Goal: Information Seeking & Learning: Learn about a topic

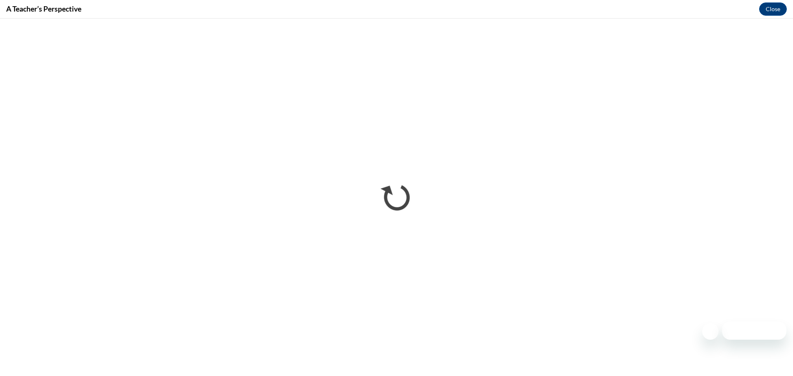
scroll to position [294, 0]
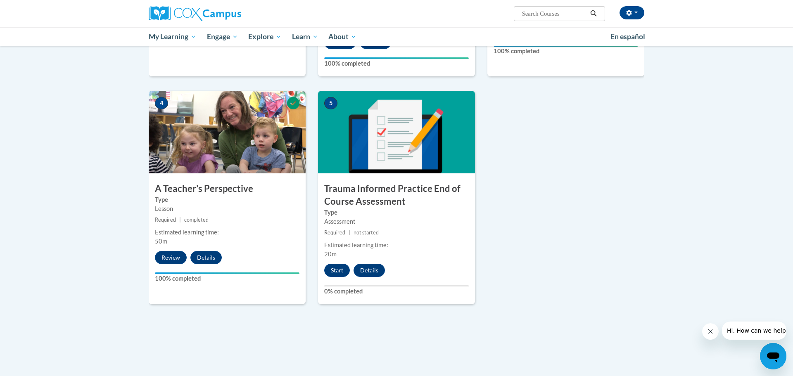
scroll to position [493, 0]
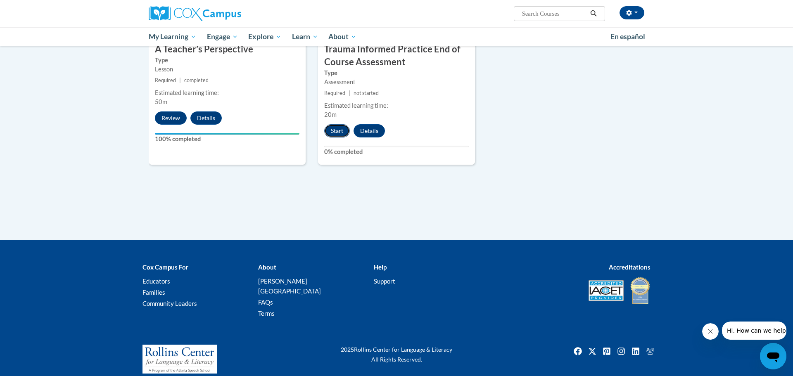
click at [335, 133] on button "Start" at bounding box center [337, 130] width 26 height 13
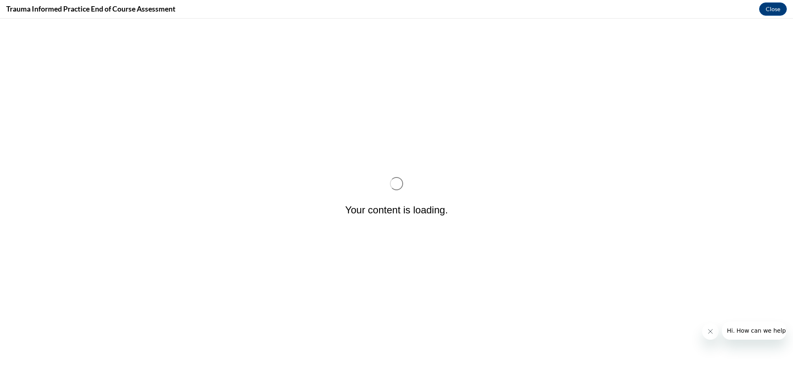
scroll to position [0, 0]
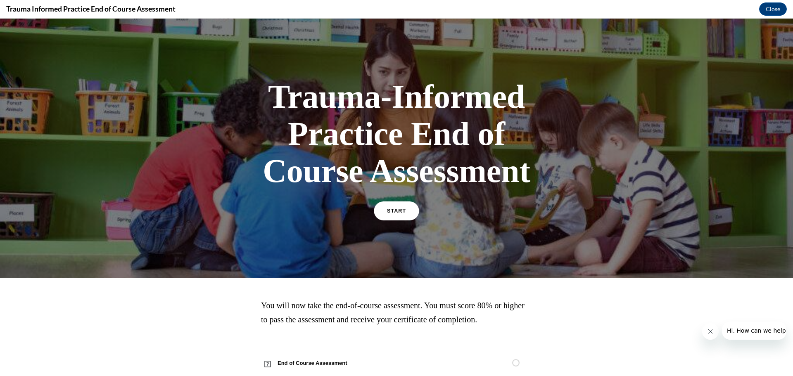
click at [382, 216] on link "START" at bounding box center [396, 211] width 45 height 19
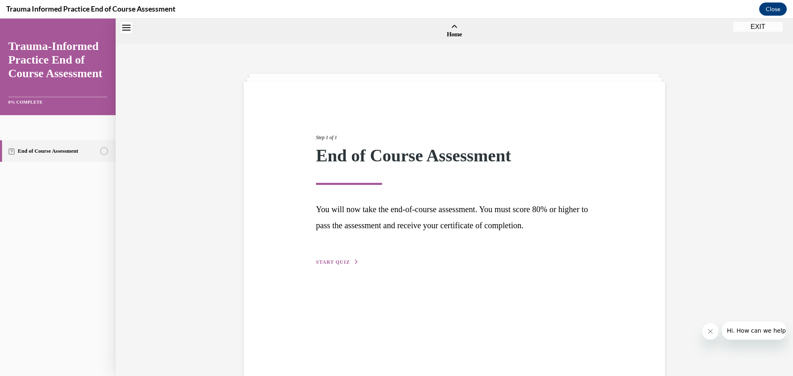
scroll to position [26, 0]
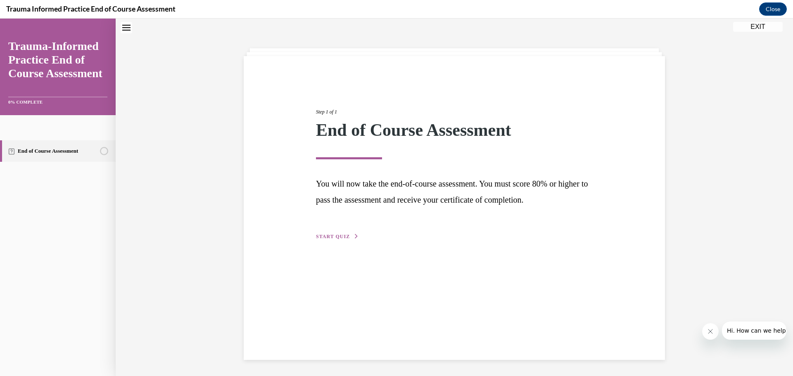
click at [342, 238] on span "START QUIZ" at bounding box center [333, 237] width 34 height 6
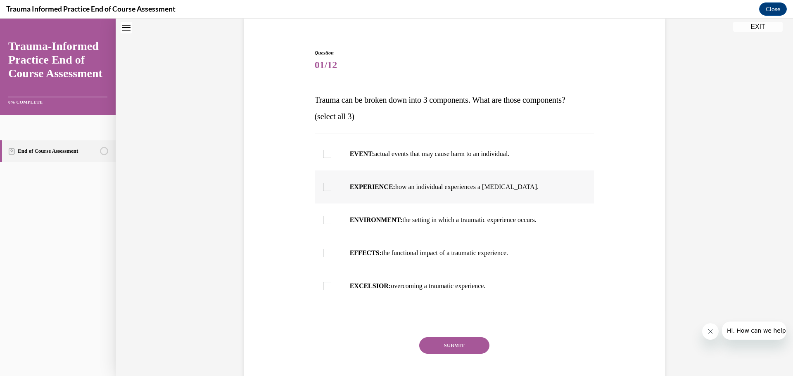
scroll to position [66, 0]
click at [327, 253] on div at bounding box center [327, 253] width 8 height 8
click at [327, 253] on input "EFFECTS: the functional impact of a traumatic experience." at bounding box center [327, 253] width 8 height 8
checkbox input "true"
click at [326, 221] on div at bounding box center [327, 220] width 8 height 8
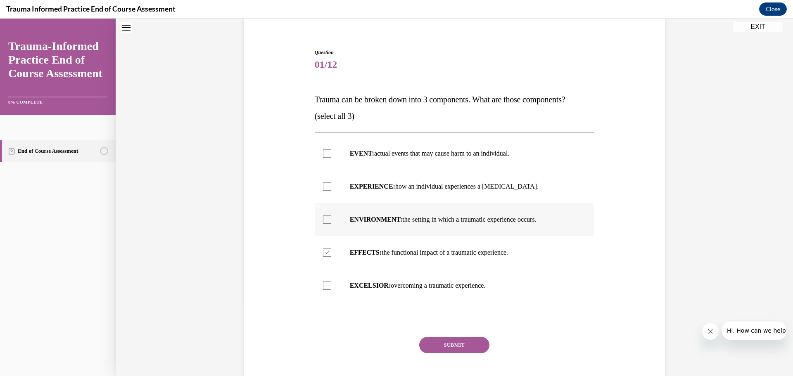
click at [326, 221] on input "ENVIRONMENT: the setting in which a traumatic experience occurs." at bounding box center [327, 220] width 8 height 8
checkbox input "true"
click at [328, 190] on div at bounding box center [327, 187] width 8 height 8
click at [328, 190] on input "EXPERIENCE: how an individual experiences a [MEDICAL_DATA]." at bounding box center [327, 187] width 8 height 8
checkbox input "true"
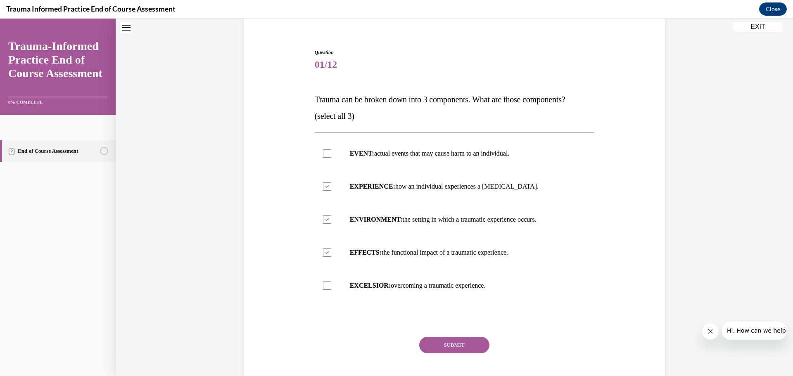
click at [455, 343] on button "SUBMIT" at bounding box center [454, 345] width 70 height 17
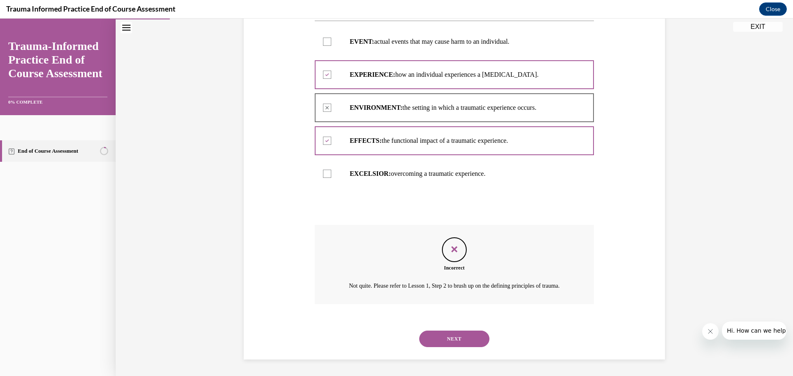
scroll to position [188, 0]
click at [478, 339] on button "NEXT" at bounding box center [454, 339] width 70 height 17
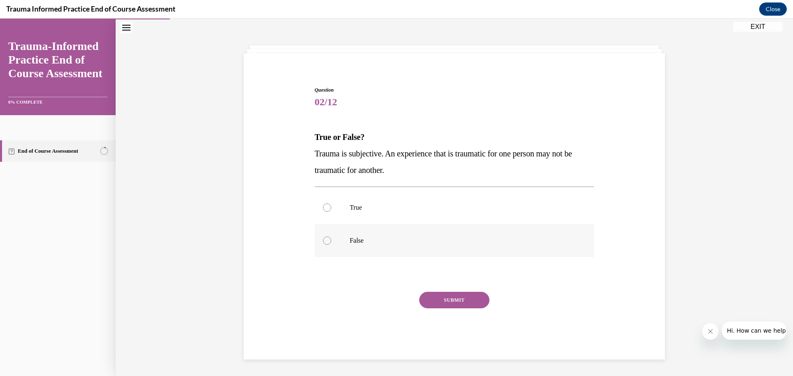
click at [361, 239] on p "False" at bounding box center [462, 241] width 224 height 8
click at [331, 239] on input "False" at bounding box center [327, 241] width 8 height 8
radio input "true"
click at [357, 210] on p "True" at bounding box center [462, 208] width 224 height 8
click at [331, 210] on input "True" at bounding box center [327, 208] width 8 height 8
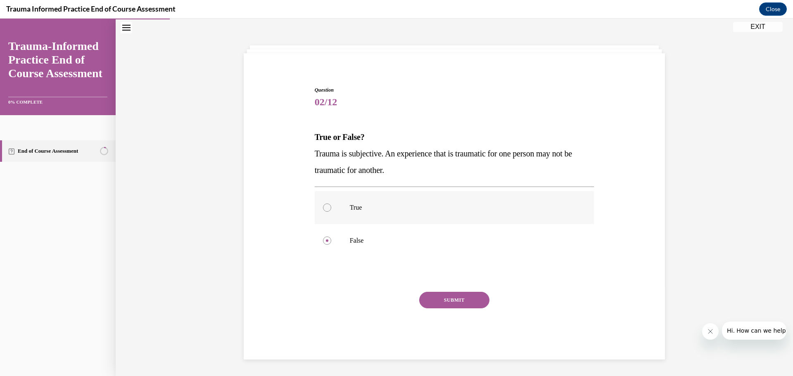
radio input "true"
click at [440, 301] on button "SUBMIT" at bounding box center [454, 300] width 70 height 17
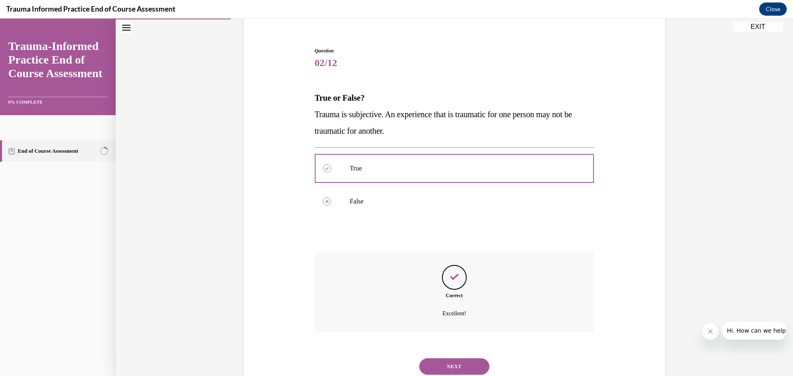
scroll to position [95, 0]
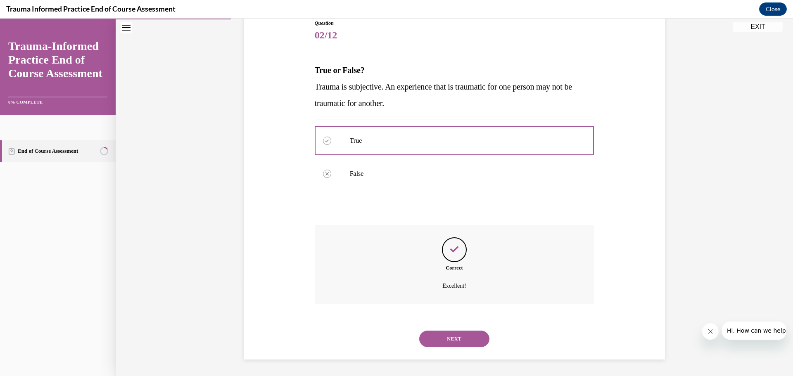
click at [469, 342] on button "NEXT" at bounding box center [454, 339] width 70 height 17
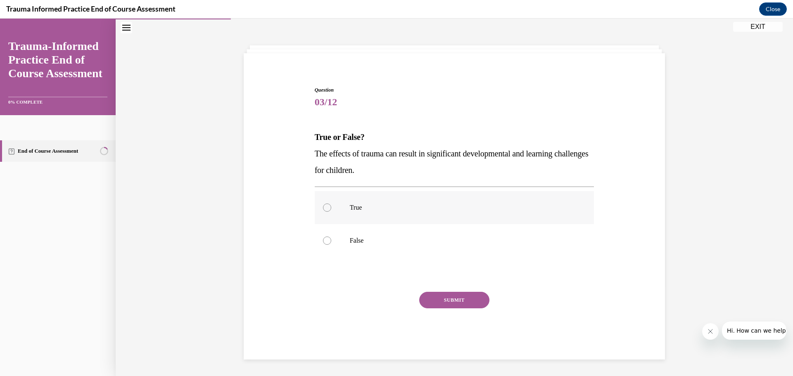
click at [359, 211] on p "True" at bounding box center [462, 208] width 224 height 8
click at [331, 211] on input "True" at bounding box center [327, 208] width 8 height 8
radio input "true"
click at [456, 307] on button "SUBMIT" at bounding box center [454, 300] width 70 height 17
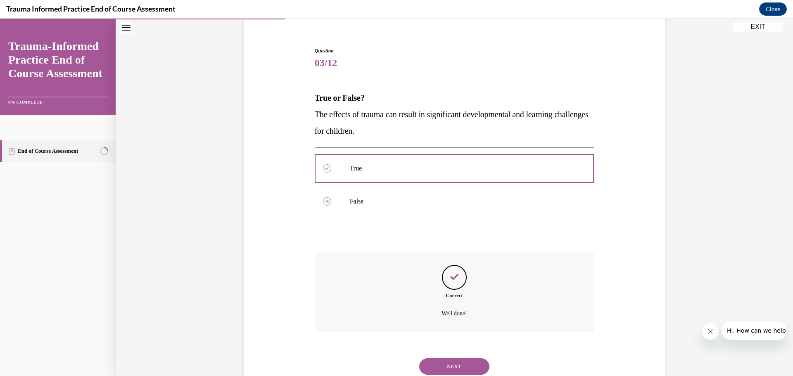
scroll to position [95, 0]
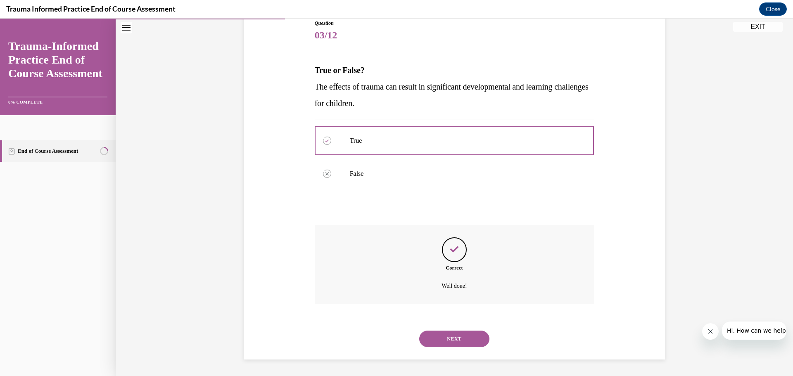
click at [450, 339] on button "NEXT" at bounding box center [454, 339] width 70 height 17
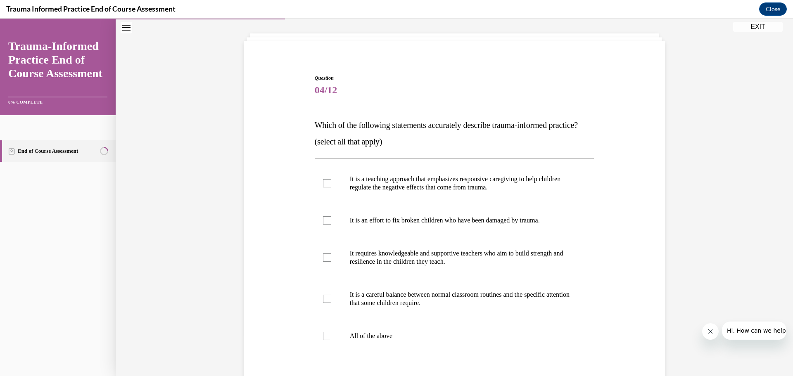
scroll to position [43, 0]
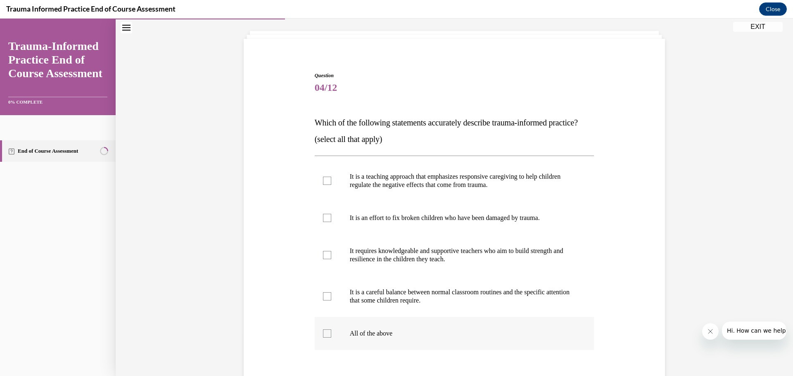
click at [373, 338] on p "All of the above" at bounding box center [462, 334] width 224 height 8
click at [331, 338] on input "All of the above" at bounding box center [327, 334] width 8 height 8
checkbox input "true"
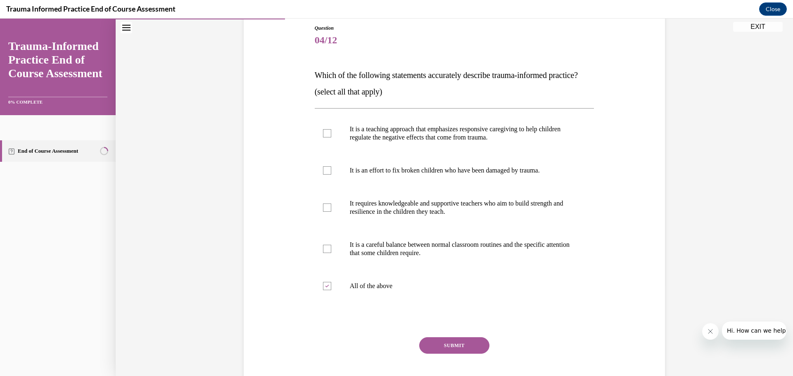
click at [462, 354] on button "SUBMIT" at bounding box center [454, 346] width 70 height 17
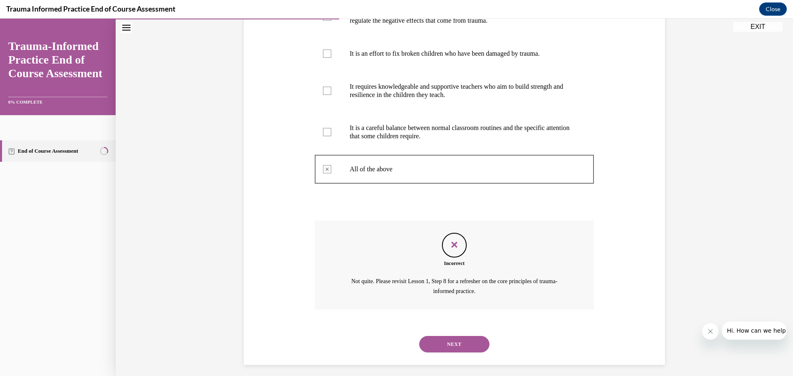
scroll to position [229, 0]
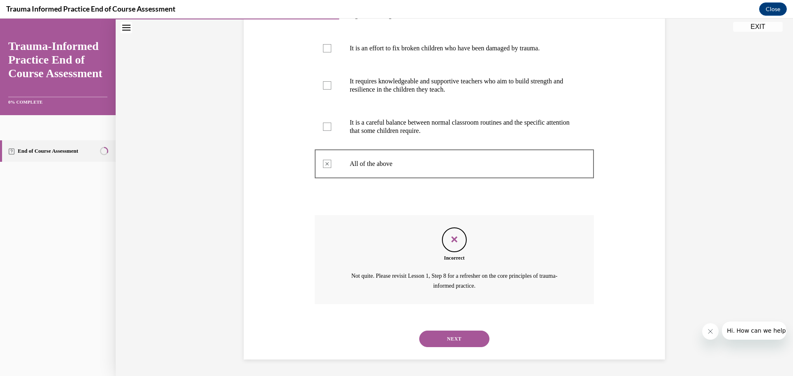
click at [425, 128] on p "It is a careful balance between normal classroom routines and the specific atte…" at bounding box center [462, 127] width 224 height 17
click at [456, 338] on button "NEXT" at bounding box center [454, 339] width 70 height 17
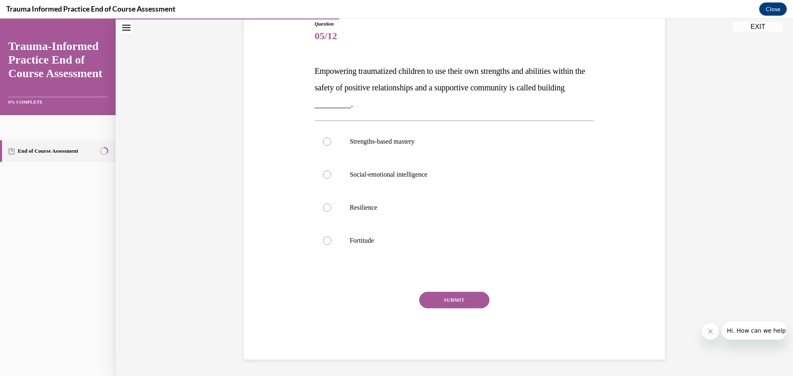
scroll to position [92, 0]
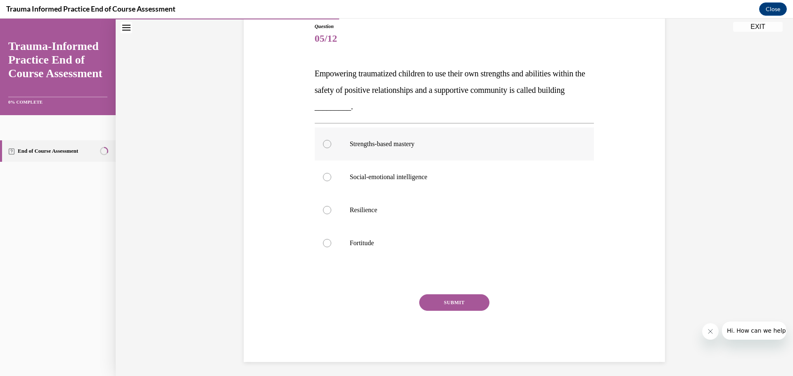
click at [385, 138] on label "Strengths-based mastery" at bounding box center [455, 144] width 280 height 33
click at [331, 140] on input "Strengths-based mastery" at bounding box center [327, 144] width 8 height 8
radio input "true"
click at [393, 181] on label "Social-emotional intelligence" at bounding box center [455, 177] width 280 height 33
click at [331, 181] on input "Social-emotional intelligence" at bounding box center [327, 177] width 8 height 8
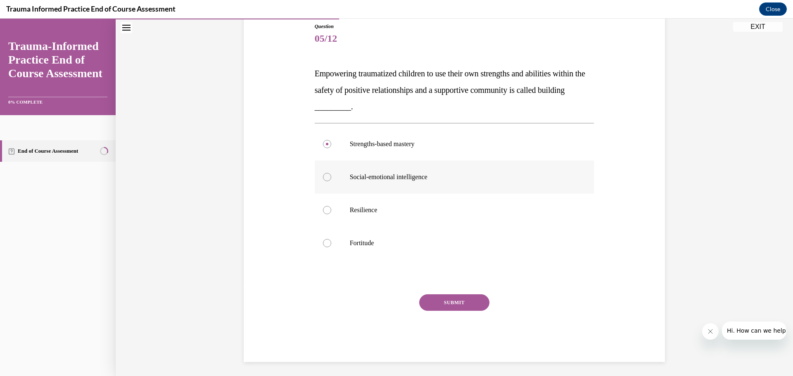
radio input "true"
click at [443, 305] on button "SUBMIT" at bounding box center [454, 303] width 70 height 17
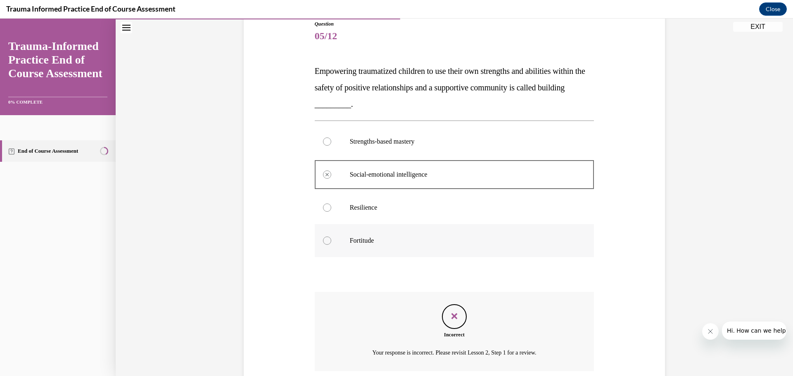
scroll to position [162, 0]
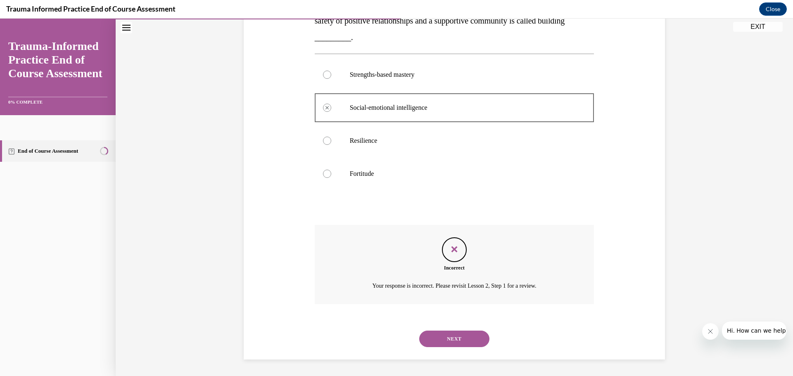
click at [459, 334] on button "NEXT" at bounding box center [454, 339] width 70 height 17
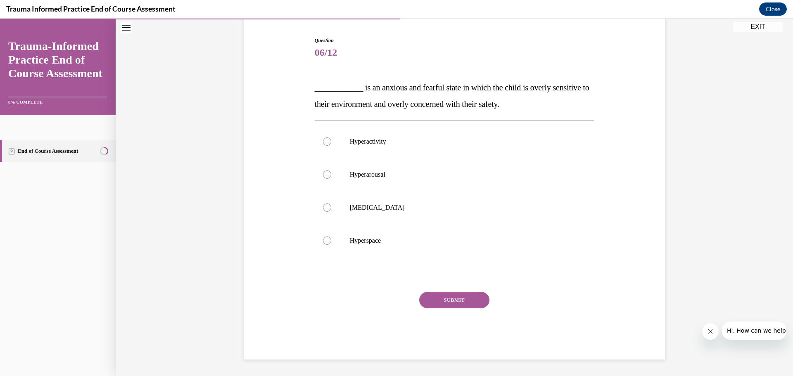
scroll to position [78, 0]
click at [402, 240] on p "Hyperspace" at bounding box center [462, 241] width 224 height 8
click at [331, 240] on input "Hyperspace" at bounding box center [327, 241] width 8 height 8
radio input "true"
click at [461, 300] on button "SUBMIT" at bounding box center [454, 300] width 70 height 17
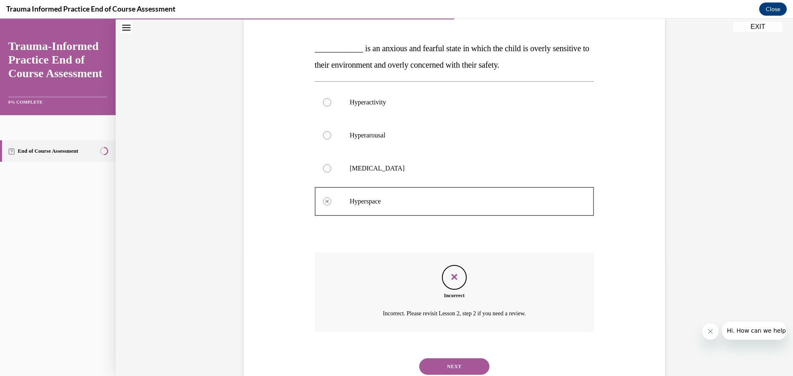
scroll to position [145, 0]
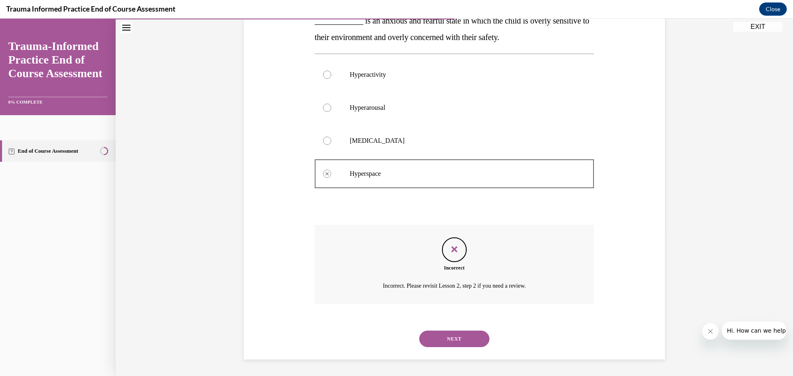
click at [483, 339] on button "NEXT" at bounding box center [454, 339] width 70 height 17
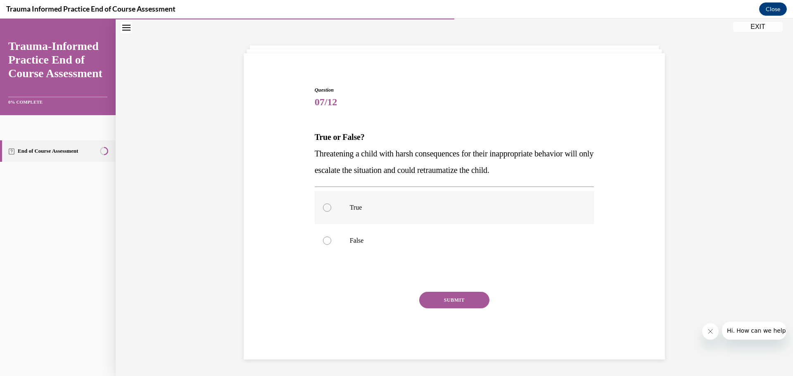
click at [401, 209] on p "True" at bounding box center [462, 208] width 224 height 8
click at [331, 209] on input "True" at bounding box center [327, 208] width 8 height 8
radio input "true"
click at [450, 306] on button "SUBMIT" at bounding box center [454, 300] width 70 height 17
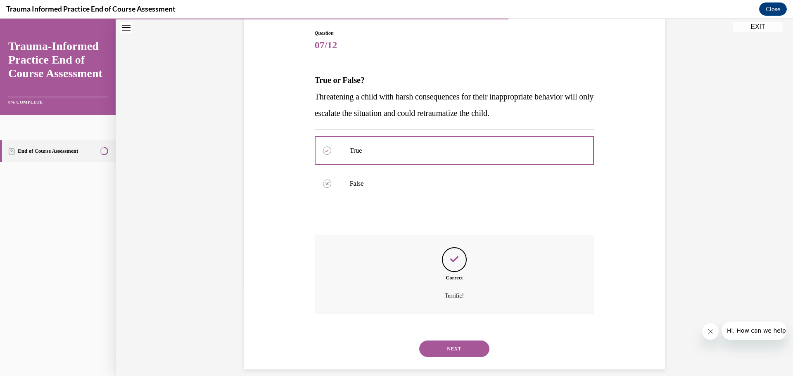
scroll to position [88, 0]
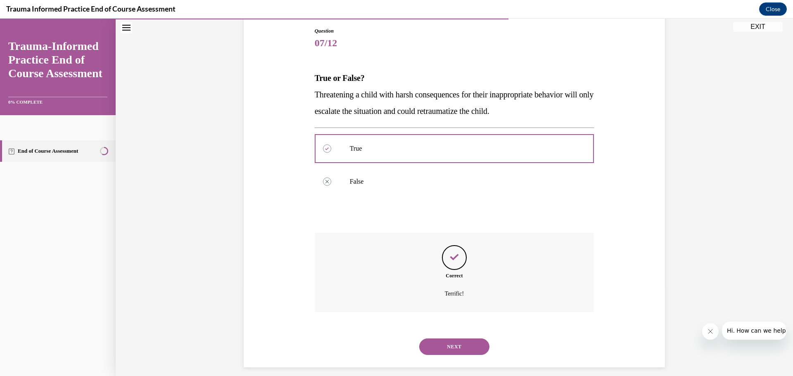
click at [463, 337] on div "NEXT" at bounding box center [455, 347] width 280 height 33
click at [459, 350] on button "NEXT" at bounding box center [454, 347] width 70 height 17
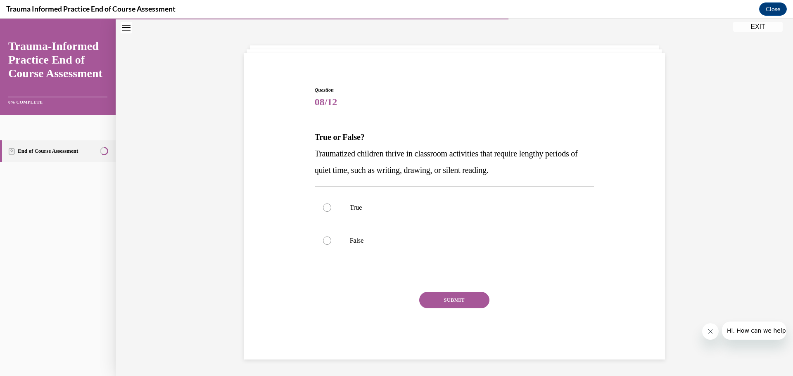
scroll to position [29, 0]
click at [401, 247] on label "False" at bounding box center [455, 240] width 280 height 33
click at [331, 245] on input "False" at bounding box center [327, 241] width 8 height 8
radio input "true"
click at [450, 300] on button "SUBMIT" at bounding box center [454, 300] width 70 height 17
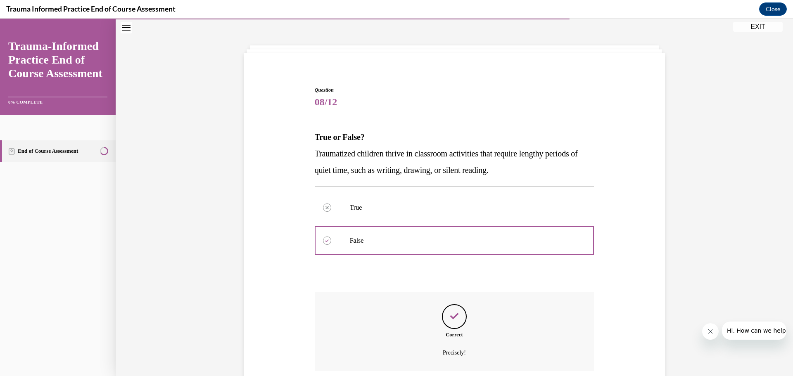
scroll to position [95, 0]
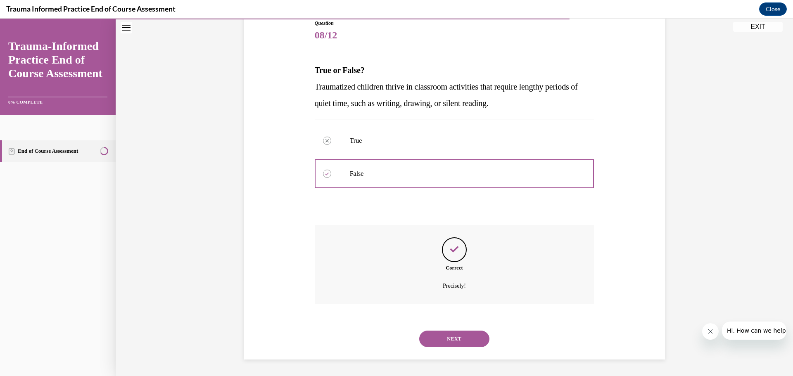
click at [455, 332] on button "NEXT" at bounding box center [454, 339] width 70 height 17
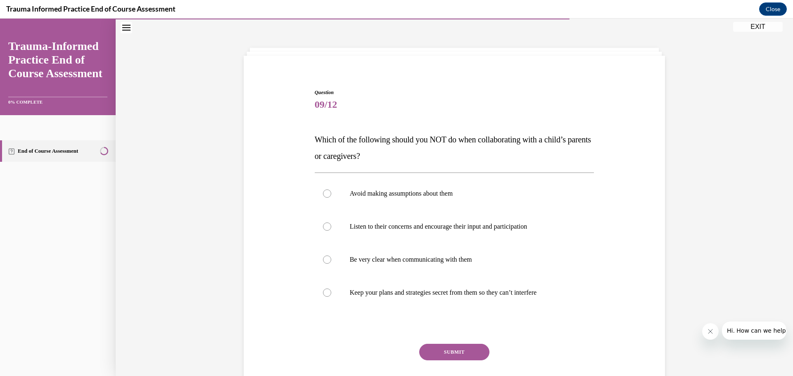
scroll to position [29, 0]
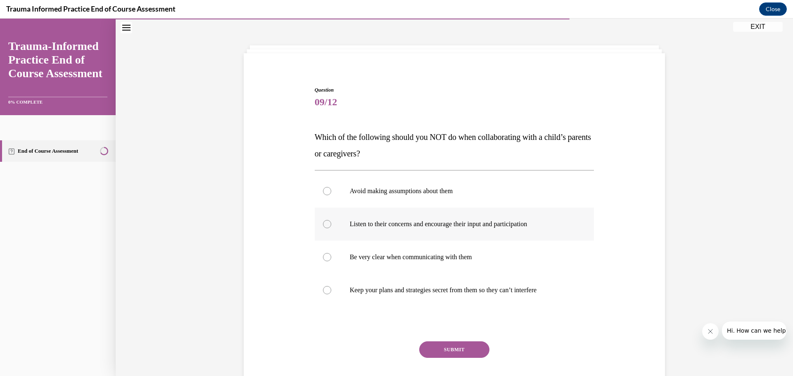
click at [424, 229] on label "Listen to their concerns and encourage their input and participation" at bounding box center [455, 224] width 280 height 33
click at [331, 228] on input "Listen to their concerns and encourage their input and participation" at bounding box center [327, 224] width 8 height 8
radio input "true"
click at [417, 193] on p "Avoid making assumptions about them" at bounding box center [462, 191] width 224 height 8
click at [331, 193] on input "Avoid making assumptions about them" at bounding box center [327, 191] width 8 height 8
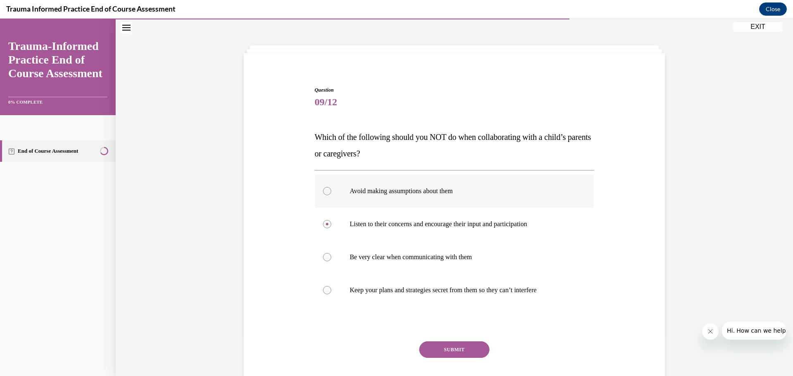
radio input "true"
click at [440, 292] on p "Keep your plans and strategies secret from them so they can’t interfere" at bounding box center [462, 290] width 224 height 8
click at [331, 292] on input "Keep your plans and strategies secret from them so they can’t interfere" at bounding box center [327, 290] width 8 height 8
radio input "true"
click at [450, 350] on button "SUBMIT" at bounding box center [454, 350] width 70 height 17
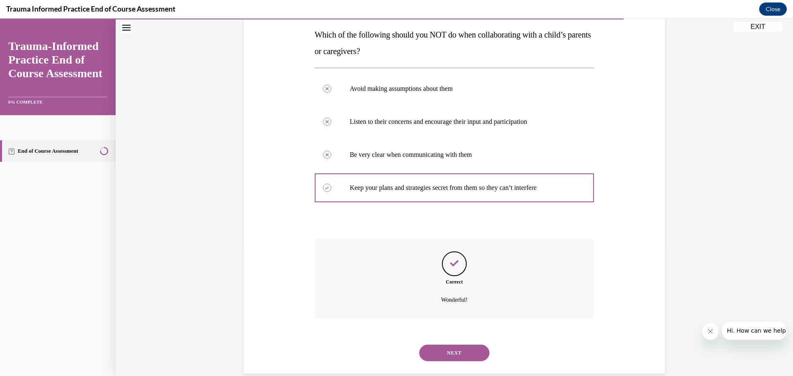
scroll to position [145, 0]
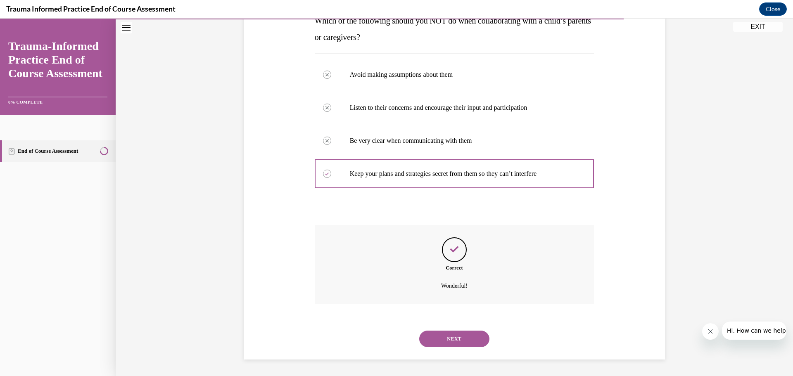
click at [458, 344] on button "NEXT" at bounding box center [454, 339] width 70 height 17
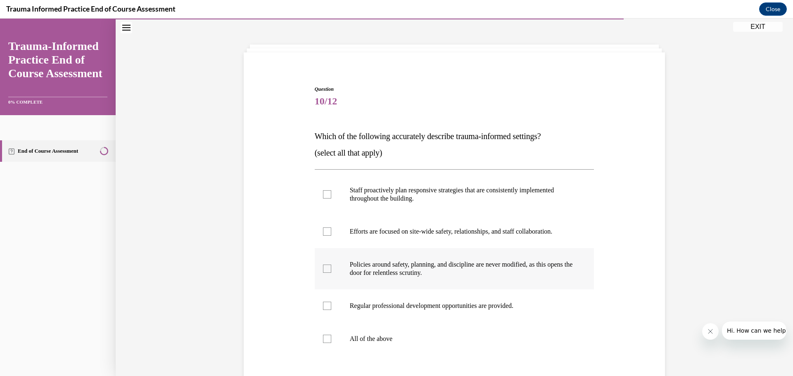
scroll to position [45, 0]
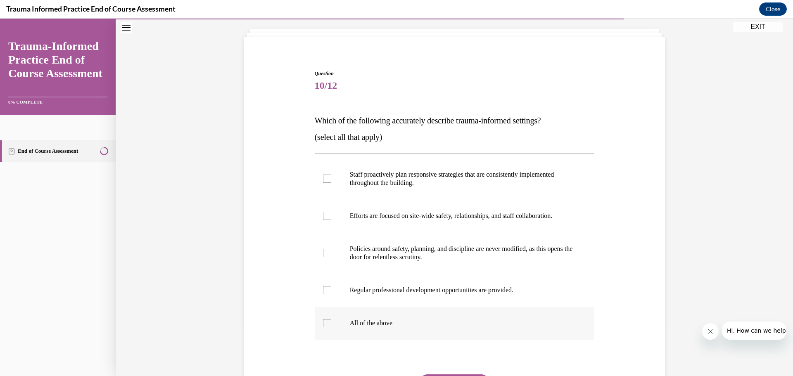
click at [390, 324] on p "All of the above" at bounding box center [462, 323] width 224 height 8
click at [331, 324] on input "All of the above" at bounding box center [327, 323] width 8 height 8
checkbox input "true"
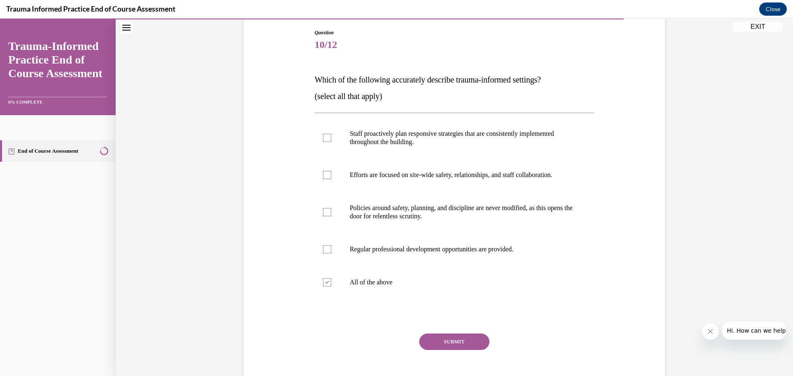
click at [471, 344] on button "SUBMIT" at bounding box center [454, 342] width 70 height 17
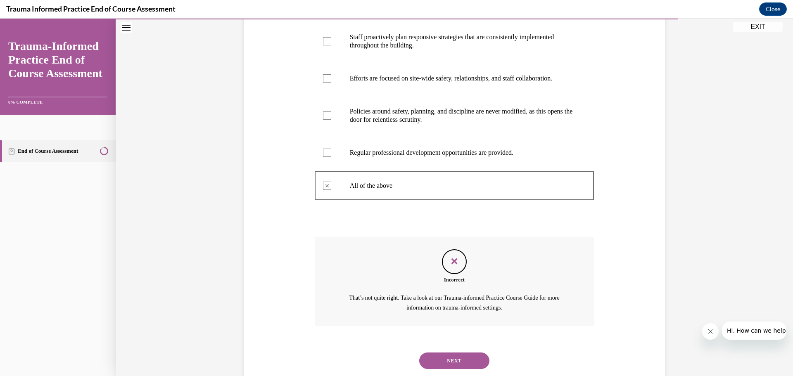
scroll to position [205, 0]
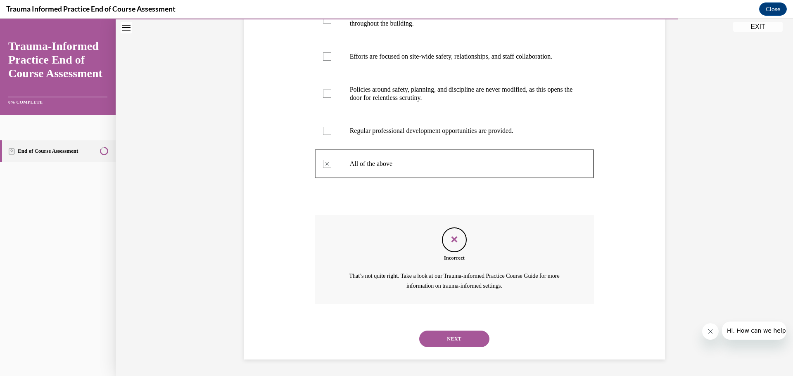
click at [461, 340] on button "NEXT" at bounding box center [454, 339] width 70 height 17
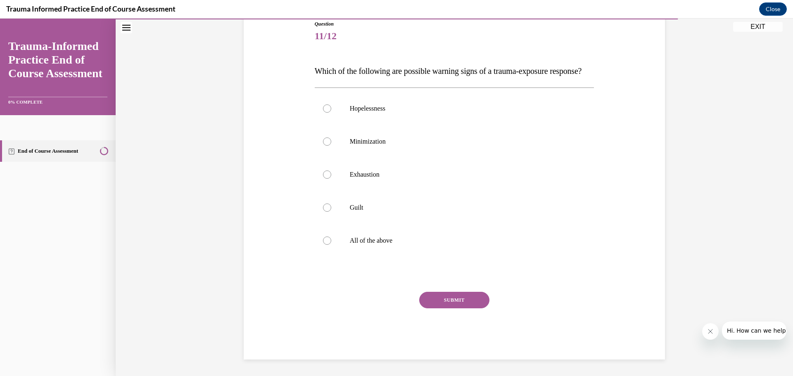
scroll to position [93, 0]
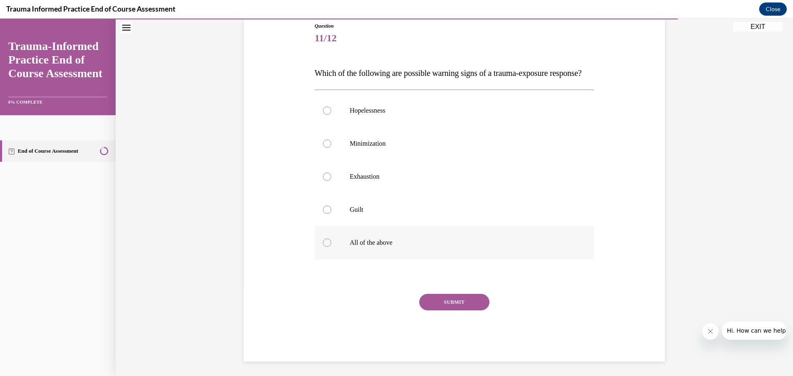
click at [408, 247] on p "All of the above" at bounding box center [462, 243] width 224 height 8
click at [331, 247] on input "All of the above" at bounding box center [327, 243] width 8 height 8
radio input "true"
click at [440, 311] on button "SUBMIT" at bounding box center [454, 302] width 70 height 17
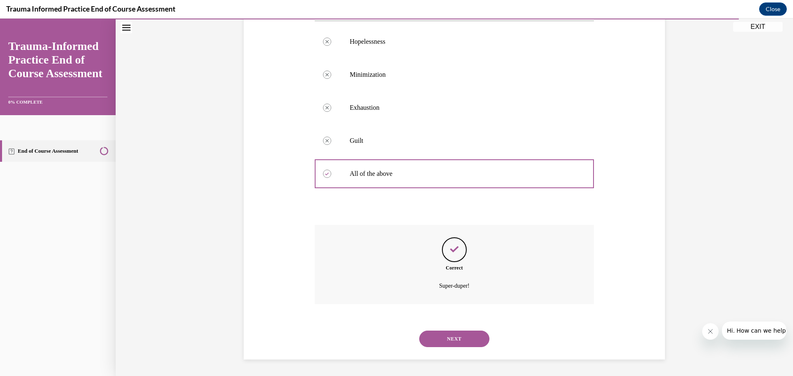
scroll to position [178, 0]
click at [466, 338] on button "NEXT" at bounding box center [454, 339] width 70 height 17
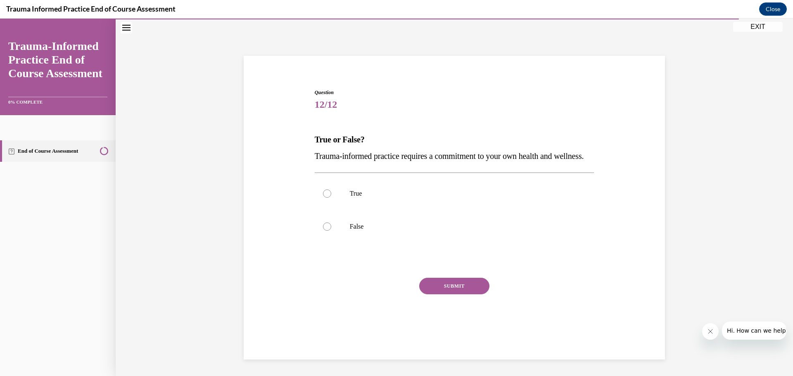
scroll to position [29, 0]
click at [384, 210] on label "True" at bounding box center [455, 193] width 280 height 33
click at [331, 198] on input "True" at bounding box center [327, 194] width 8 height 8
radio input "true"
click at [436, 295] on button "SUBMIT" at bounding box center [454, 286] width 70 height 17
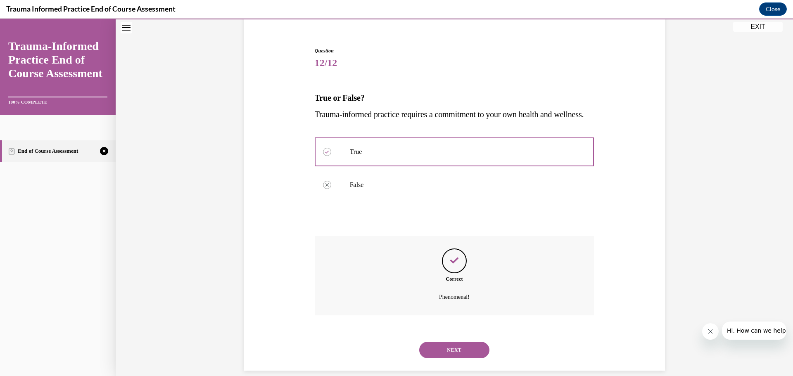
scroll to position [95, 0]
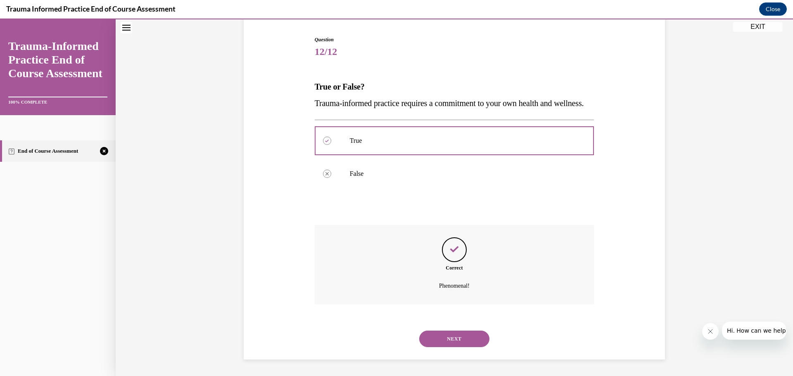
click at [456, 341] on button "NEXT" at bounding box center [454, 339] width 70 height 17
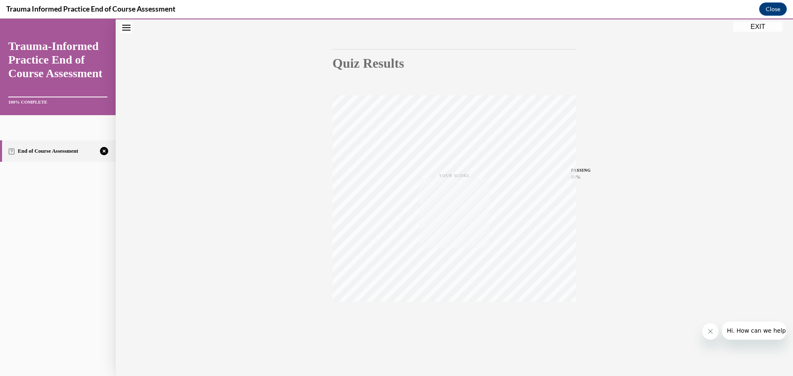
scroll to position [66, 0]
click at [460, 324] on icon "button" at bounding box center [454, 325] width 29 height 9
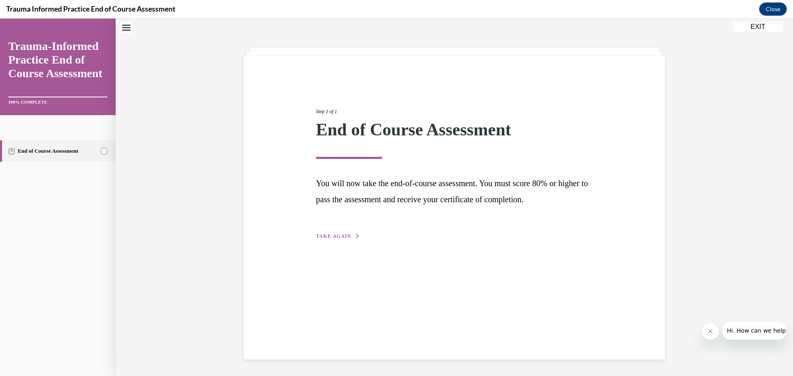
scroll to position [26, 0]
click at [327, 240] on button "TAKE AGAIN" at bounding box center [338, 236] width 44 height 7
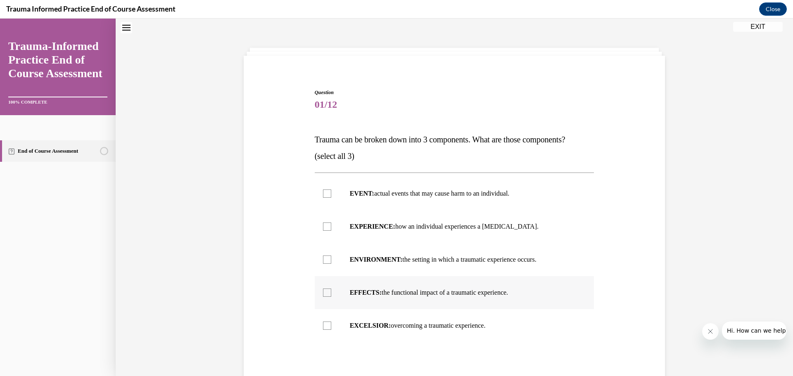
click at [375, 295] on strong "EFFECTS:" at bounding box center [366, 292] width 32 height 7
click at [331, 295] on input "EFFECTS: the functional impact of a traumatic experience." at bounding box center [327, 293] width 8 height 8
checkbox input "true"
click at [381, 257] on strong "ENVIRONMENT:" at bounding box center [376, 259] width 53 height 7
click at [331, 257] on input "ENVIRONMENT: the setting in which a traumatic experience occurs." at bounding box center [327, 260] width 8 height 8
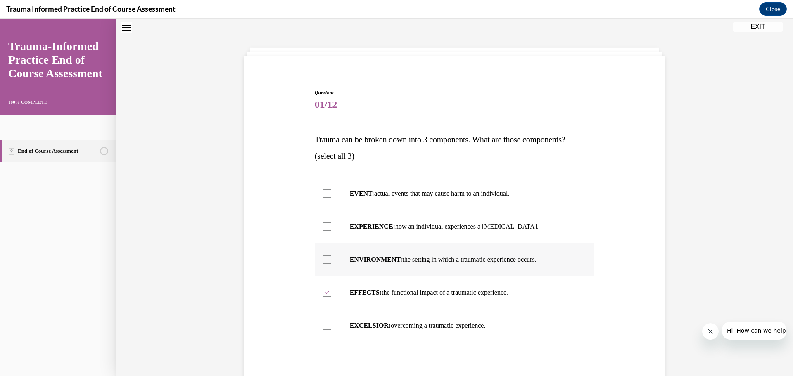
checkbox input "true"
click at [379, 229] on strong "EXPERIENCE:" at bounding box center [372, 226] width 45 height 7
click at [331, 229] on input "EXPERIENCE: how an individual experiences a [MEDICAL_DATA]." at bounding box center [327, 227] width 8 height 8
checkbox input "true"
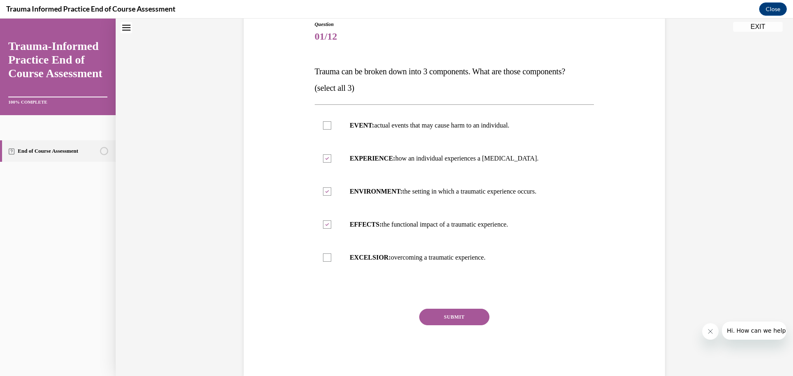
click at [455, 319] on button "SUBMIT" at bounding box center [454, 317] width 70 height 17
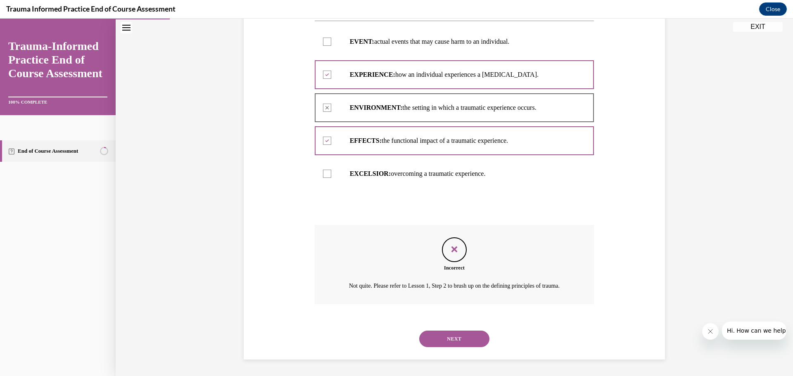
scroll to position [188, 0]
click at [470, 341] on button "NEXT" at bounding box center [454, 339] width 70 height 17
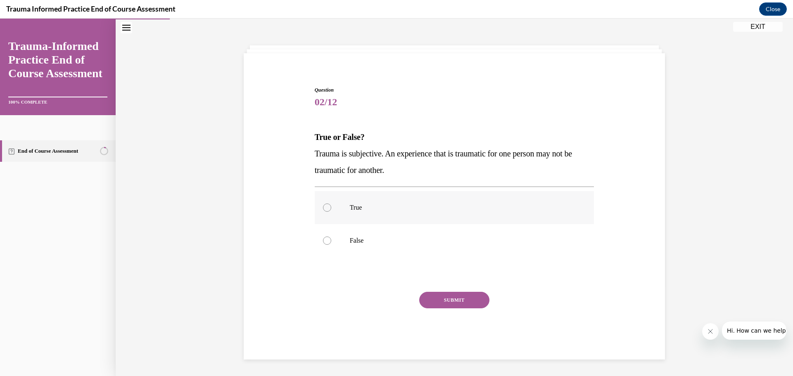
click at [372, 211] on p "True" at bounding box center [462, 208] width 224 height 8
click at [331, 211] on input "True" at bounding box center [327, 208] width 8 height 8
radio input "true"
click at [454, 300] on button "SUBMIT" at bounding box center [454, 300] width 70 height 17
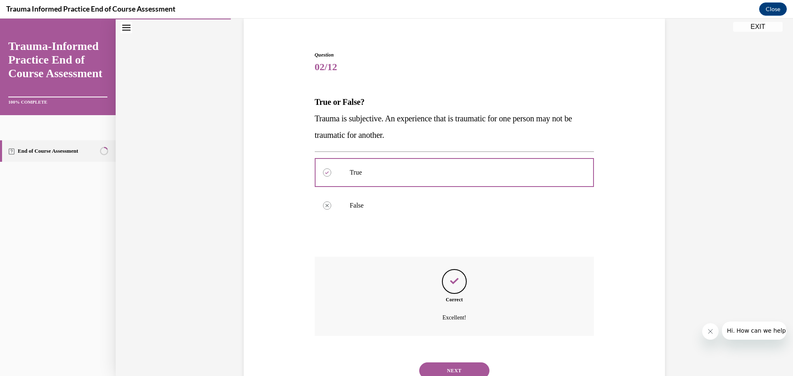
scroll to position [86, 0]
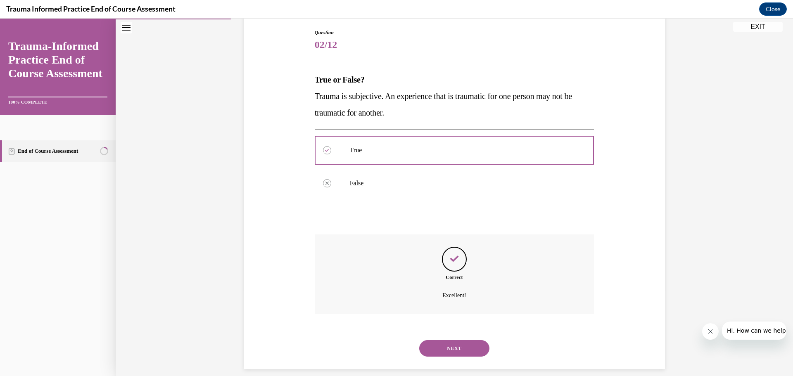
click at [466, 346] on button "NEXT" at bounding box center [454, 348] width 70 height 17
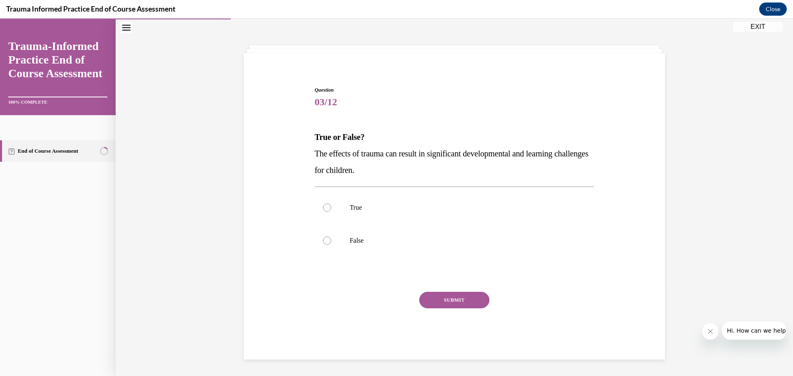
scroll to position [29, 0]
click at [376, 210] on p "True" at bounding box center [462, 208] width 224 height 8
click at [331, 210] on input "True" at bounding box center [327, 208] width 8 height 8
radio input "true"
click at [457, 307] on button "SUBMIT" at bounding box center [454, 300] width 70 height 17
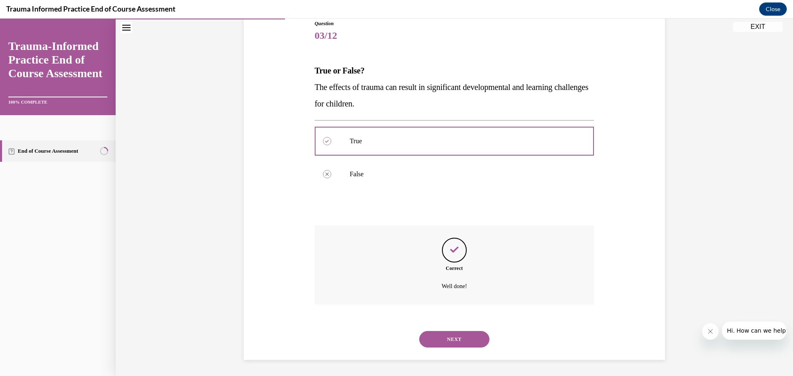
scroll to position [95, 0]
click at [465, 340] on button "NEXT" at bounding box center [454, 339] width 70 height 17
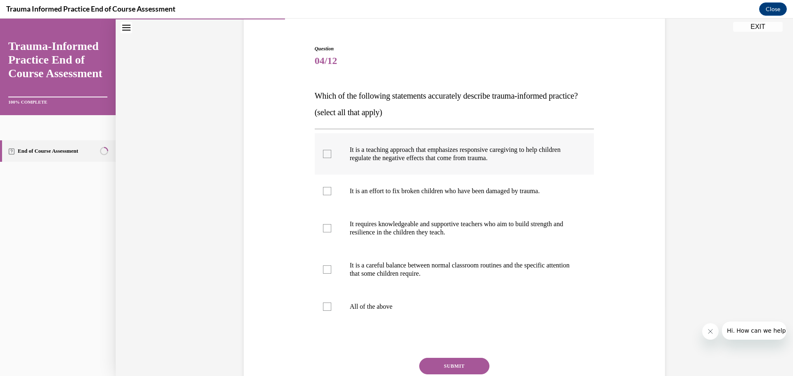
scroll to position [78, 0]
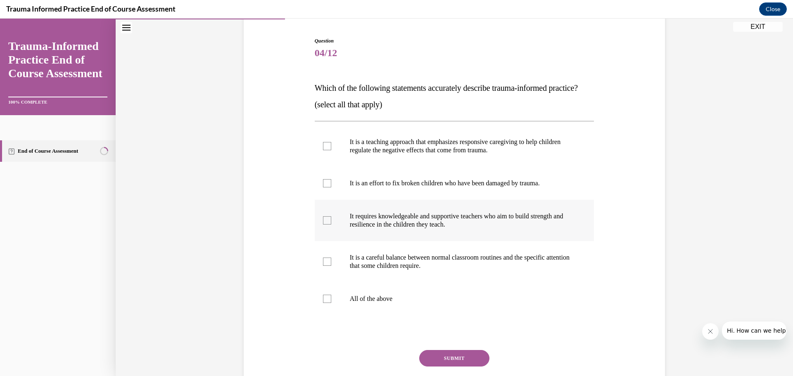
click at [407, 229] on p "It requires knowledgeable and supportive teachers who aim to build strength and…" at bounding box center [462, 220] width 224 height 17
click at [331, 225] on input "It requires knowledgeable and supportive teachers who aim to build strength and…" at bounding box center [327, 221] width 8 height 8
checkbox input "true"
click at [395, 270] on p "It is a careful balance between normal classroom routines and the specific atte…" at bounding box center [462, 262] width 224 height 17
click at [331, 266] on input "It is a careful balance between normal classroom routines and the specific atte…" at bounding box center [327, 262] width 8 height 8
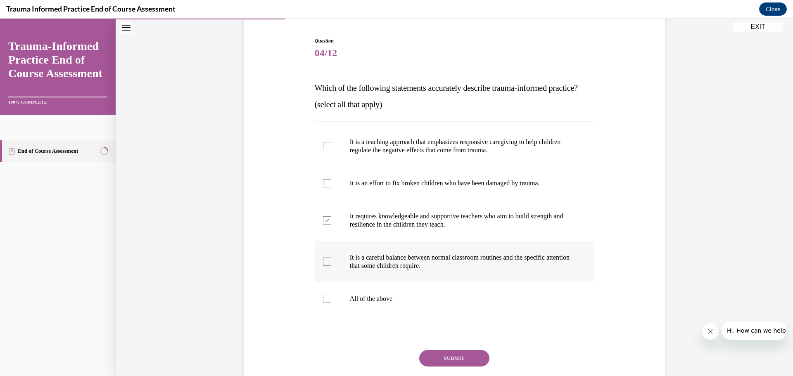
checkbox input "true"
click at [398, 155] on p "It is a teaching approach that emphasizes responsive caregiving to help childre…" at bounding box center [462, 146] width 224 height 17
click at [331, 150] on input "It is a teaching approach that emphasizes responsive caregiving to help childre…" at bounding box center [327, 146] width 8 height 8
checkbox input "true"
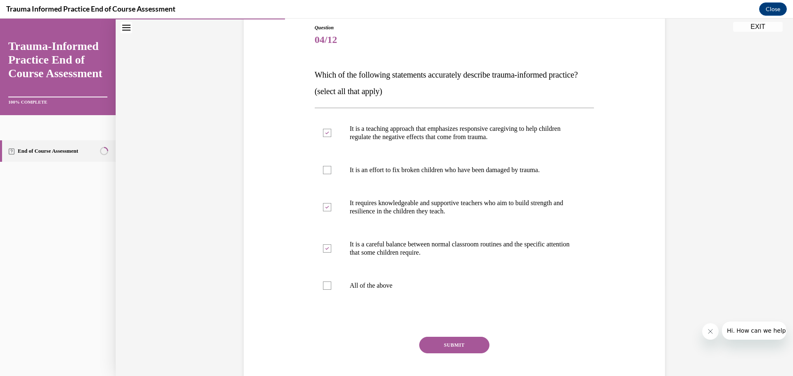
click at [457, 354] on button "SUBMIT" at bounding box center [454, 345] width 70 height 17
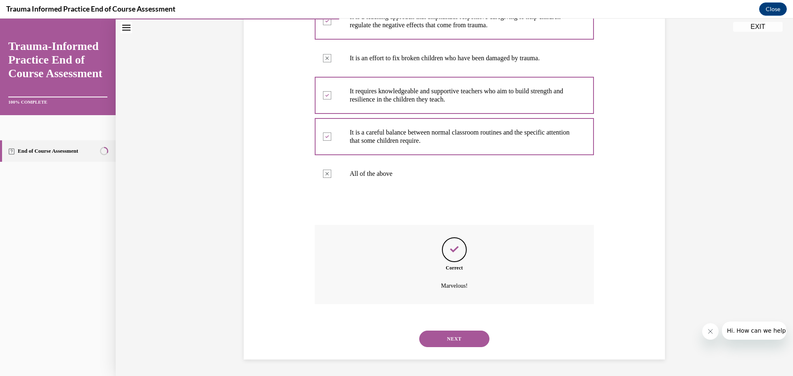
scroll to position [219, 0]
click at [449, 338] on button "NEXT" at bounding box center [454, 339] width 70 height 17
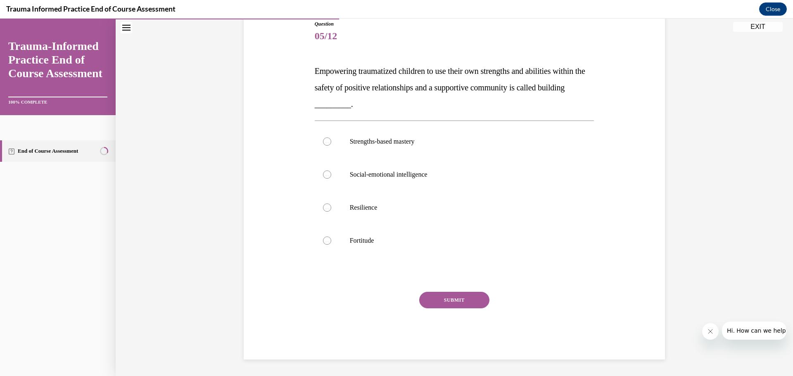
scroll to position [92, 0]
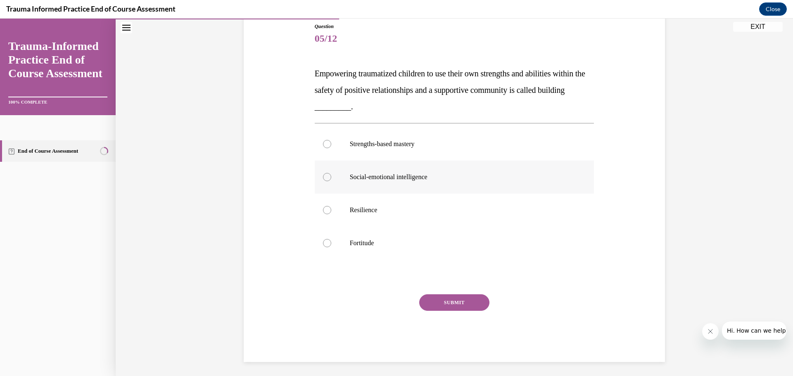
click at [390, 180] on p "Social-emotional intelligence" at bounding box center [462, 177] width 224 height 8
click at [331, 180] on input "Social-emotional intelligence" at bounding box center [327, 177] width 8 height 8
radio input "true"
click at [442, 299] on button "SUBMIT" at bounding box center [454, 303] width 70 height 17
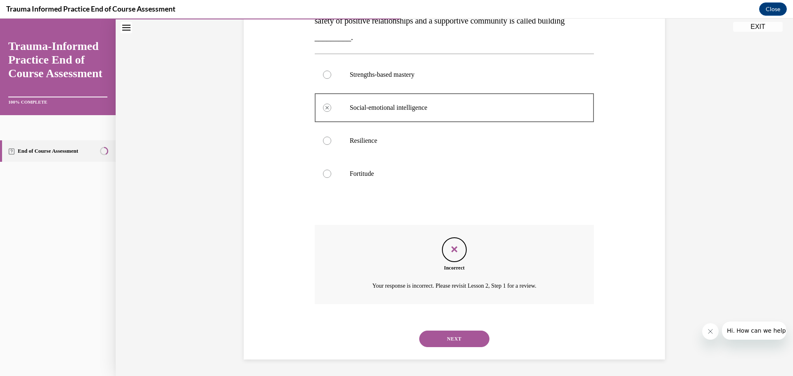
click at [466, 344] on button "NEXT" at bounding box center [454, 339] width 70 height 17
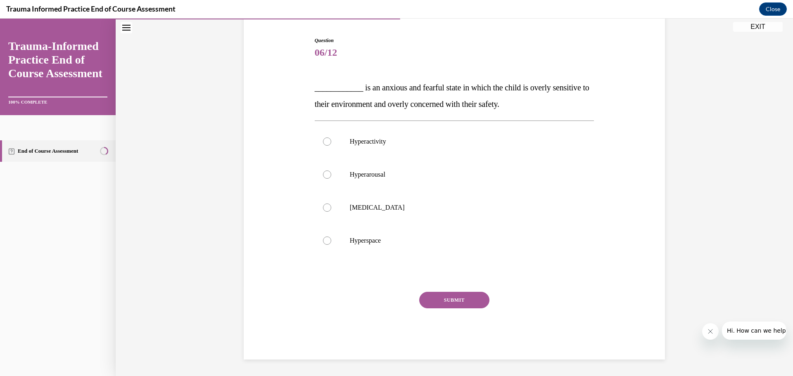
scroll to position [78, 0]
click at [406, 152] on label "Hyperactivity" at bounding box center [455, 141] width 280 height 33
click at [331, 146] on input "Hyperactivity" at bounding box center [327, 142] width 8 height 8
radio input "true"
click at [406, 175] on p "Hyperarousal" at bounding box center [462, 175] width 224 height 8
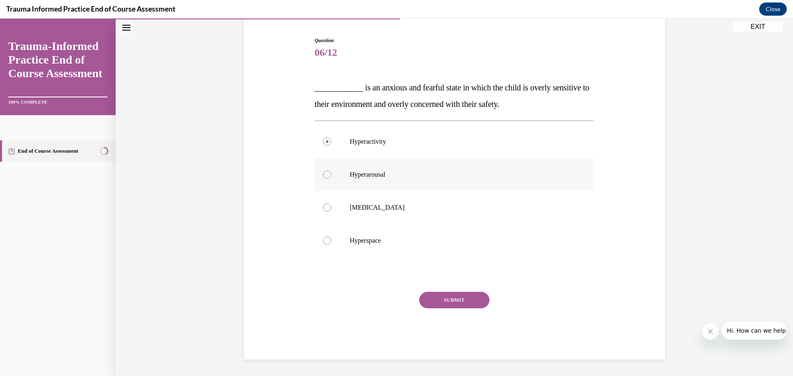
click at [331, 175] on input "Hyperarousal" at bounding box center [327, 175] width 8 height 8
radio input "true"
click at [446, 300] on button "SUBMIT" at bounding box center [454, 300] width 70 height 17
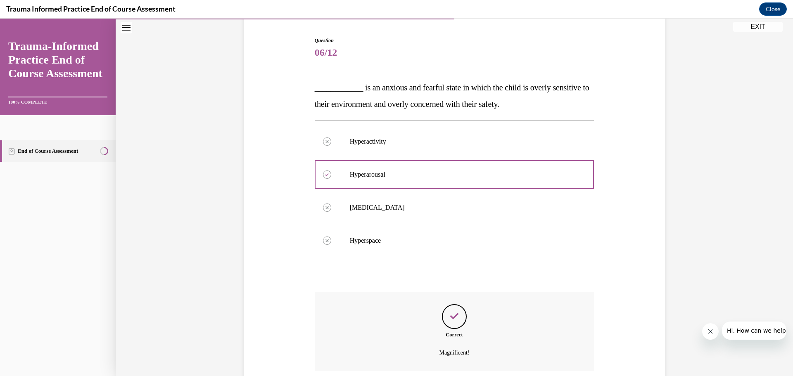
scroll to position [145, 0]
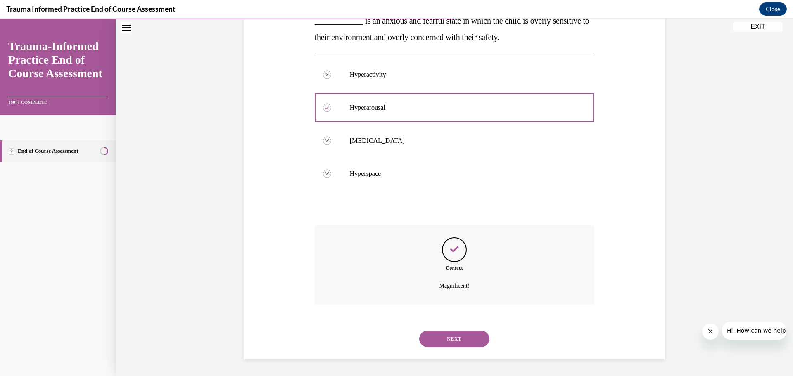
click at [458, 339] on button "NEXT" at bounding box center [454, 339] width 70 height 17
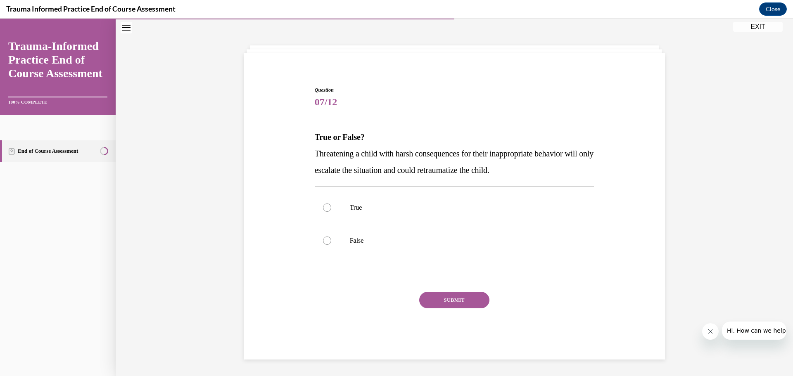
scroll to position [29, 0]
click at [395, 206] on p "True" at bounding box center [462, 208] width 224 height 8
click at [331, 206] on input "True" at bounding box center [327, 208] width 8 height 8
radio input "true"
click at [454, 295] on button "SUBMIT" at bounding box center [454, 300] width 70 height 17
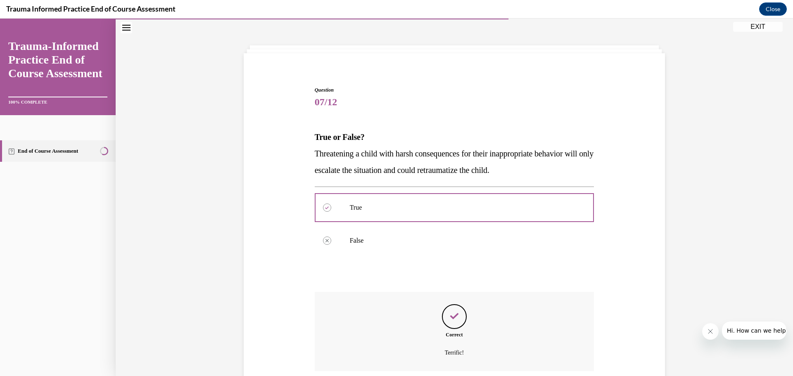
scroll to position [95, 0]
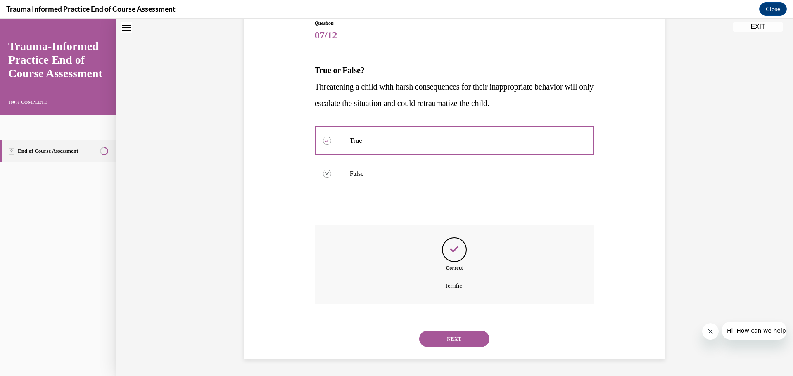
click at [463, 337] on button "NEXT" at bounding box center [454, 339] width 70 height 17
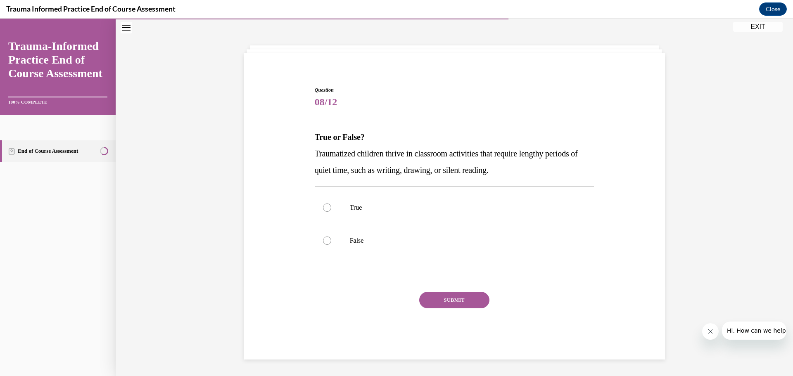
scroll to position [29, 0]
click at [408, 234] on label "False" at bounding box center [455, 240] width 280 height 33
click at [331, 237] on input "False" at bounding box center [327, 241] width 8 height 8
radio input "true"
click at [447, 299] on button "SUBMIT" at bounding box center [454, 300] width 70 height 17
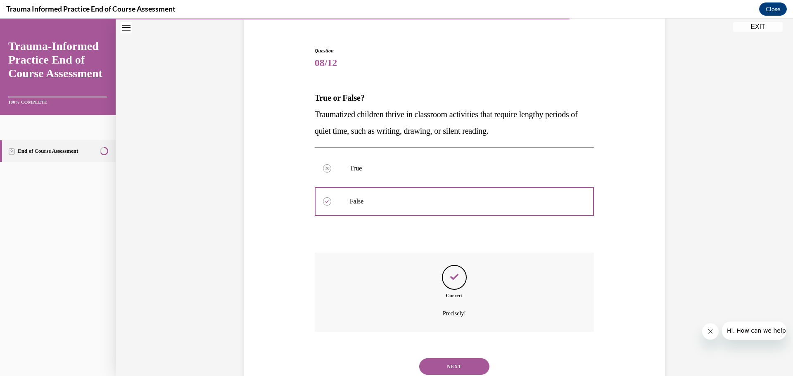
scroll to position [95, 0]
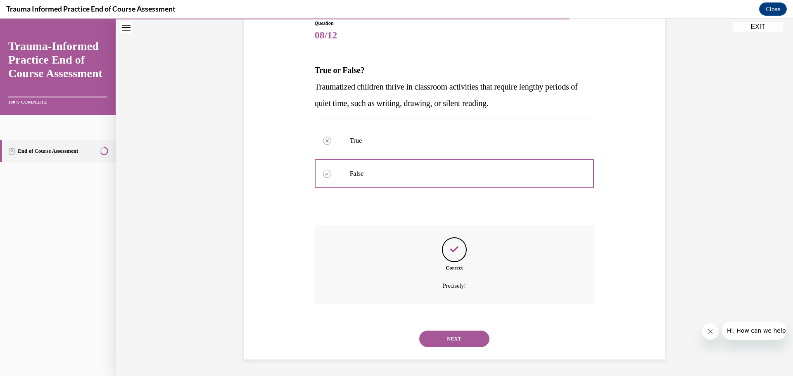
click at [471, 334] on button "NEXT" at bounding box center [454, 339] width 70 height 17
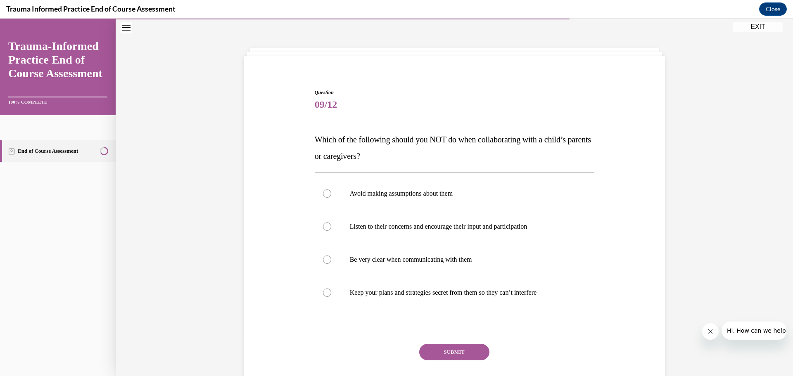
scroll to position [29, 0]
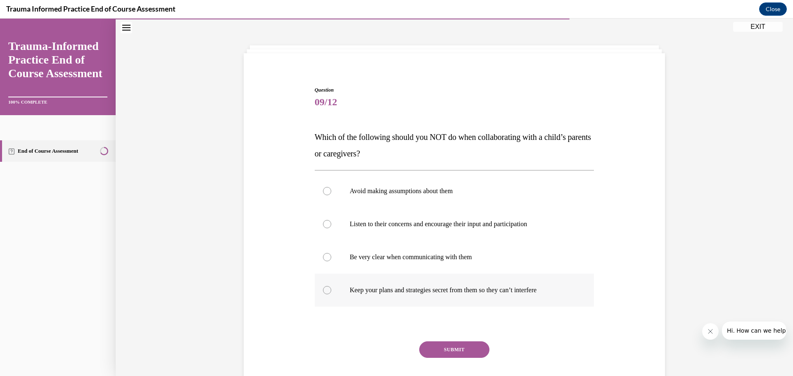
click at [420, 293] on p "Keep your plans and strategies secret from them so they can’t interfere" at bounding box center [462, 290] width 224 height 8
click at [331, 293] on input "Keep your plans and strategies secret from them so they can’t interfere" at bounding box center [327, 290] width 8 height 8
radio input "true"
click at [450, 346] on button "SUBMIT" at bounding box center [454, 350] width 70 height 17
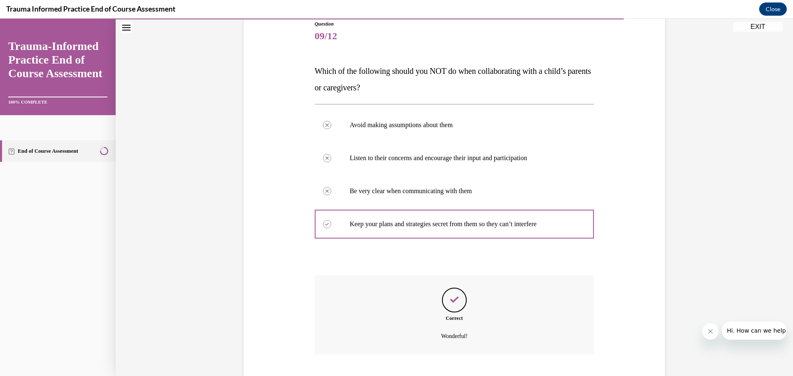
scroll to position [145, 0]
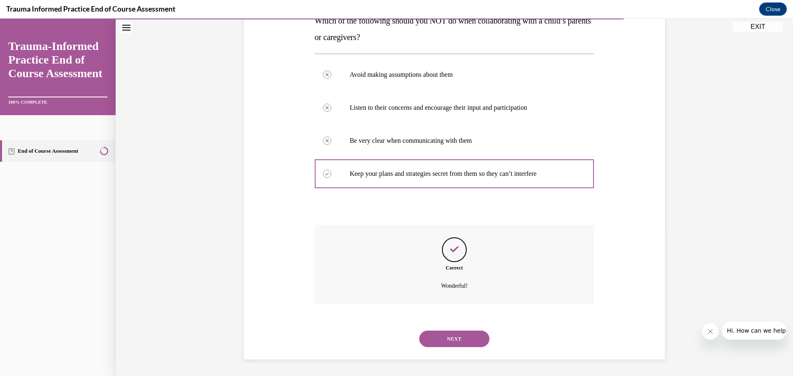
click at [465, 339] on button "NEXT" at bounding box center [454, 339] width 70 height 17
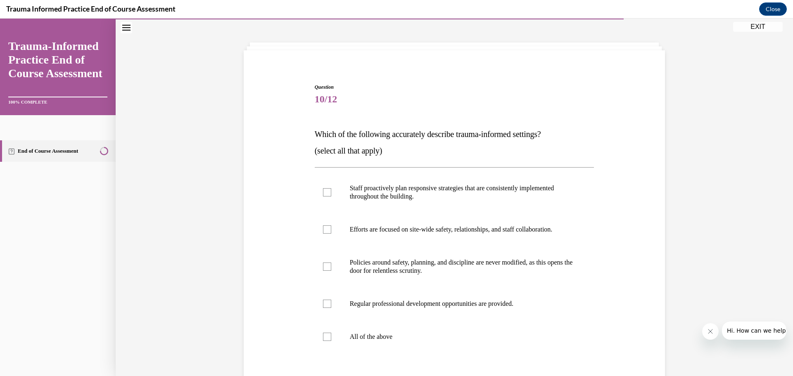
scroll to position [54, 0]
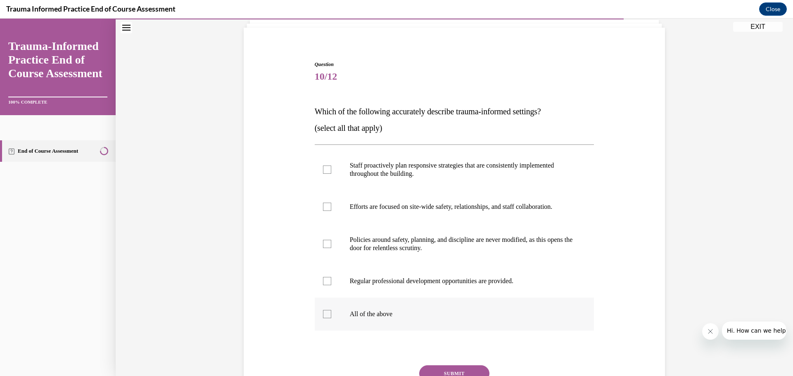
click at [444, 317] on p "All of the above" at bounding box center [462, 314] width 224 height 8
click at [331, 317] on input "All of the above" at bounding box center [327, 314] width 8 height 8
checkbox input "true"
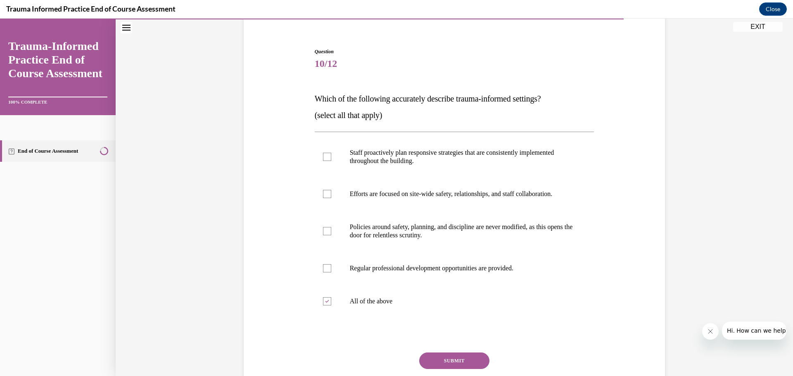
click at [446, 360] on button "SUBMIT" at bounding box center [454, 361] width 70 height 17
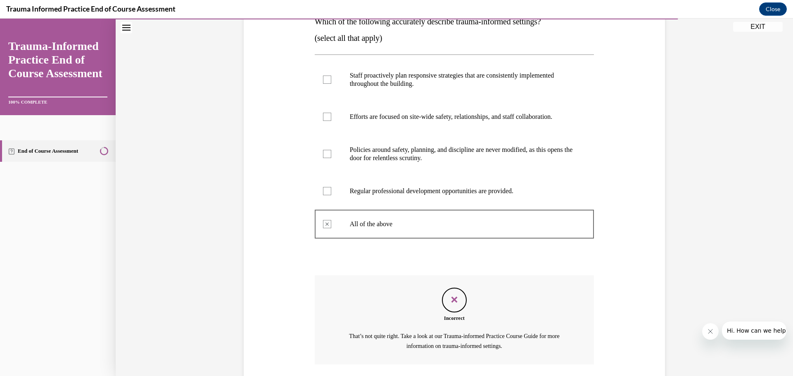
scroll to position [205, 0]
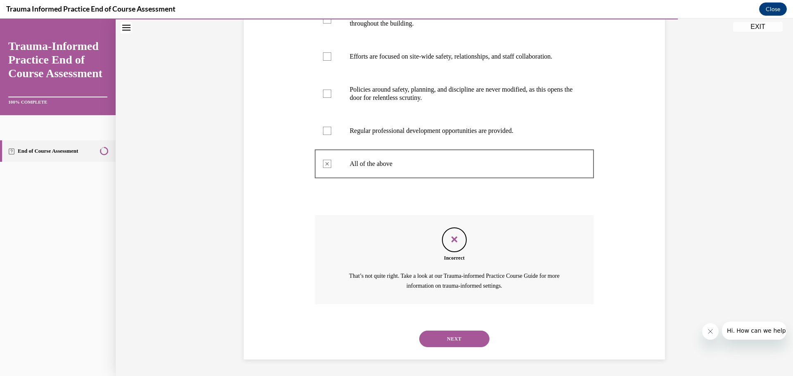
click at [466, 343] on button "NEXT" at bounding box center [454, 339] width 70 height 17
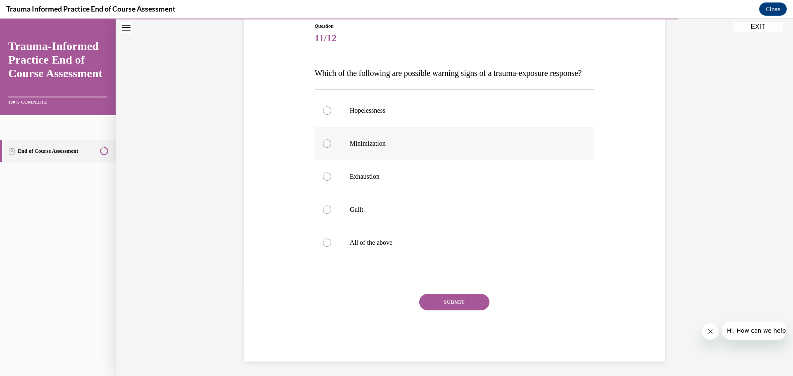
click at [366, 148] on p "Minimization" at bounding box center [462, 144] width 224 height 8
click at [331, 148] on input "Minimization" at bounding box center [327, 144] width 8 height 8
radio input "true"
click at [459, 311] on button "SUBMIT" at bounding box center [454, 302] width 70 height 17
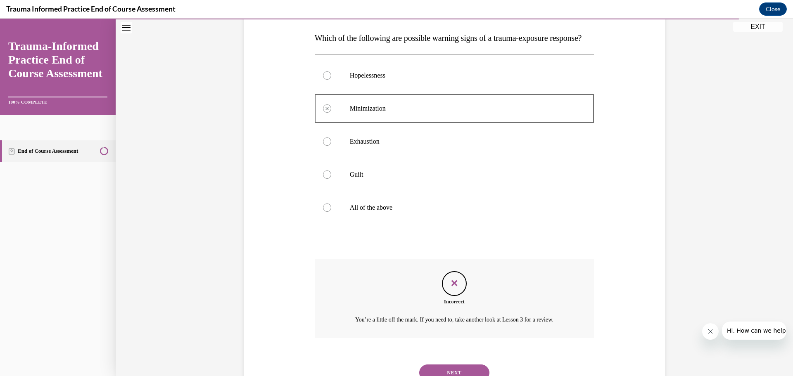
scroll to position [178, 0]
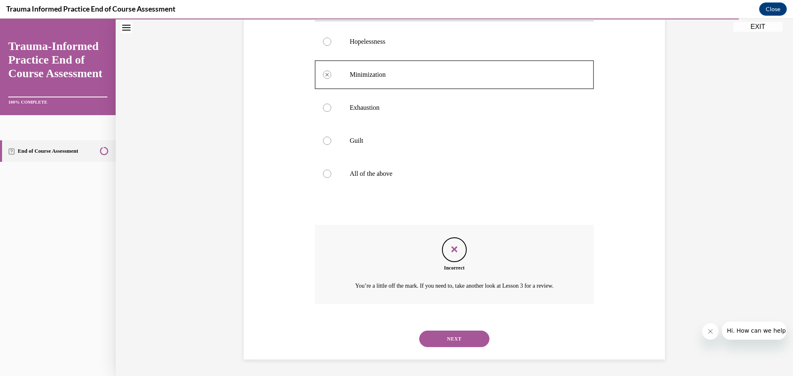
click at [458, 336] on button "NEXT" at bounding box center [454, 339] width 70 height 17
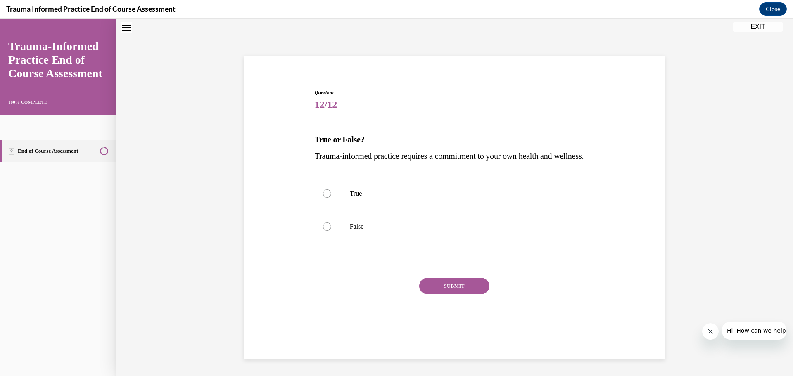
scroll to position [29, 0]
click at [359, 198] on p "True" at bounding box center [462, 194] width 224 height 8
click at [331, 198] on input "True" at bounding box center [327, 194] width 8 height 8
radio input "true"
click at [446, 295] on button "SUBMIT" at bounding box center [454, 286] width 70 height 17
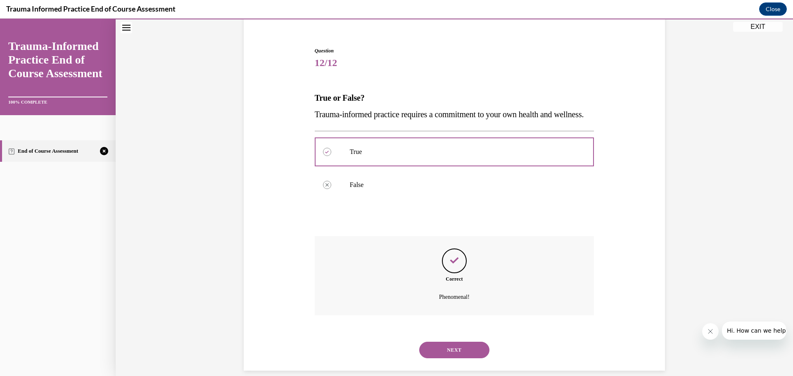
scroll to position [95, 0]
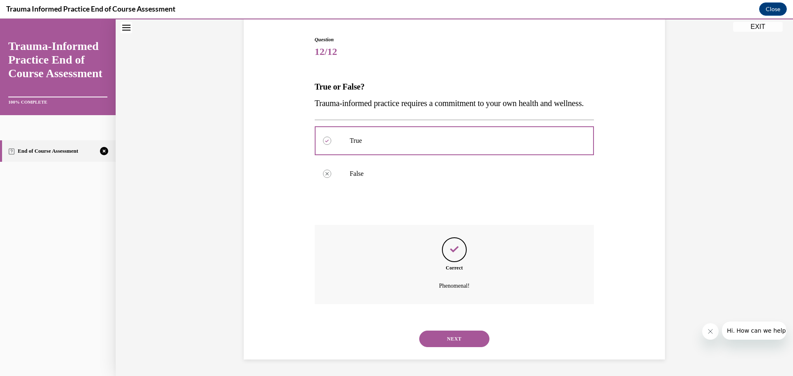
click at [453, 338] on button "NEXT" at bounding box center [454, 339] width 70 height 17
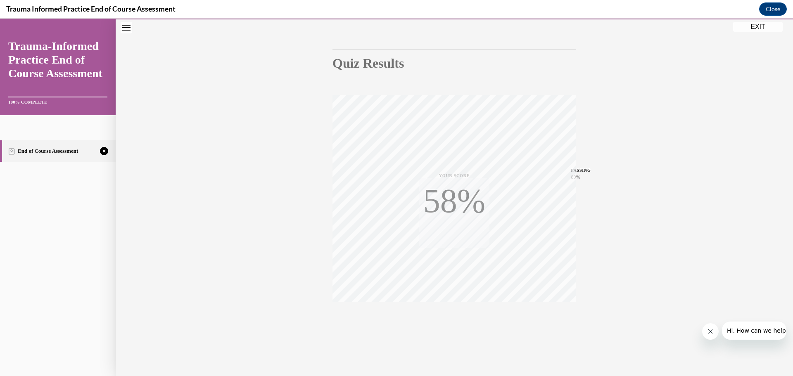
scroll to position [66, 0]
click at [468, 312] on span "TAKE AGAIN" at bounding box center [454, 314] width 29 height 5
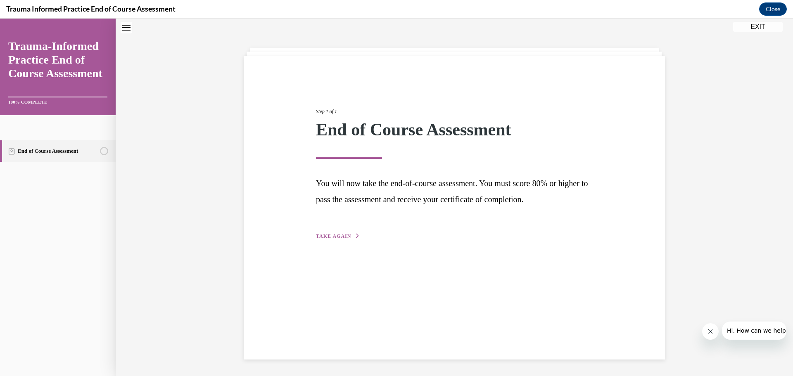
scroll to position [26, 0]
